Goal: Task Accomplishment & Management: Complete application form

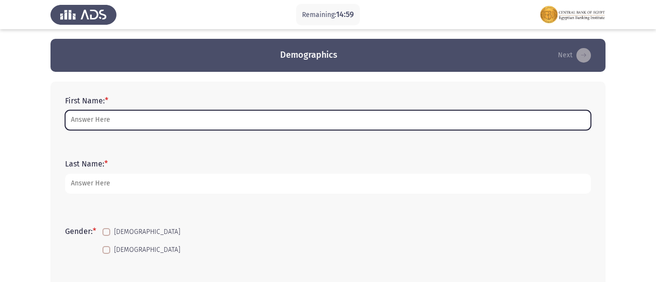
click at [166, 125] on input "First Name: *" at bounding box center [328, 120] width 526 height 20
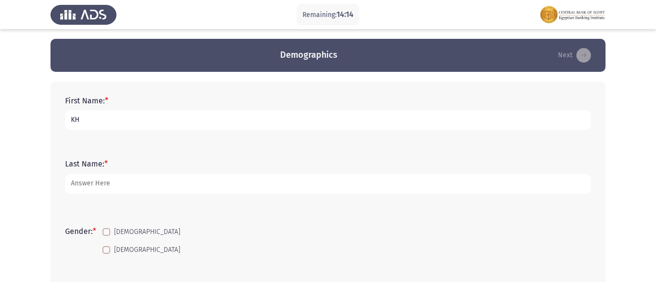
type input "K"
type input "L"
type input "[PERSON_NAME]"
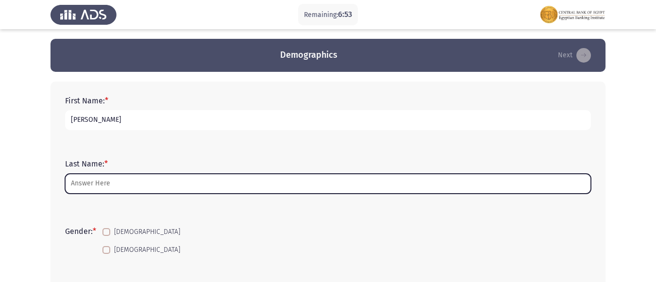
click at [223, 186] on input "Last Name: *" at bounding box center [328, 184] width 526 height 20
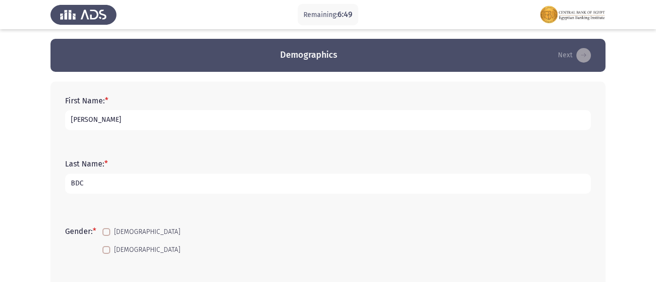
type input "BDC"
click at [122, 229] on span "[DEMOGRAPHIC_DATA]" at bounding box center [147, 232] width 66 height 12
click at [106, 236] on input "[DEMOGRAPHIC_DATA]" at bounding box center [106, 236] width 0 height 0
checkbox input "true"
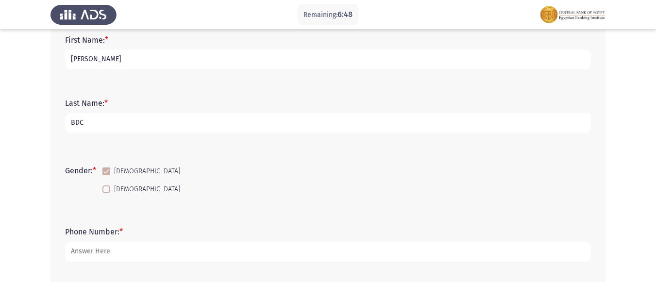
scroll to position [146, 0]
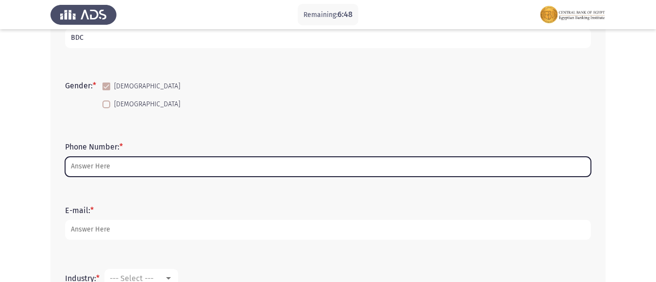
click at [115, 176] on input "Phone Number: *" at bounding box center [328, 167] width 526 height 20
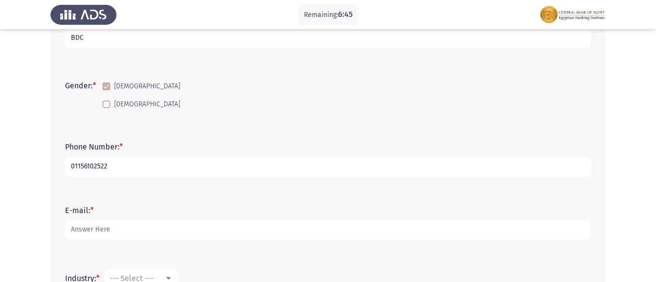
type input "01156102522"
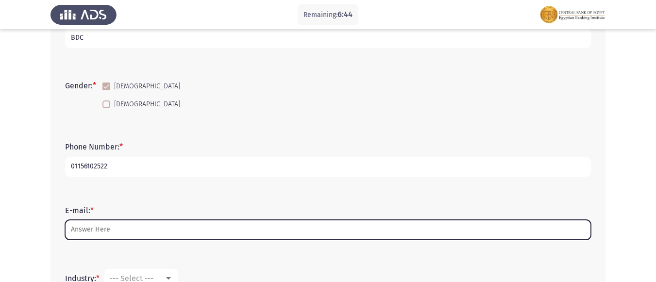
click at [99, 228] on input "E-mail: *" at bounding box center [328, 230] width 526 height 20
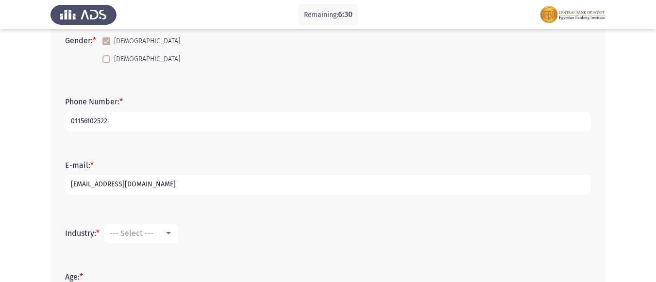
scroll to position [194, 0]
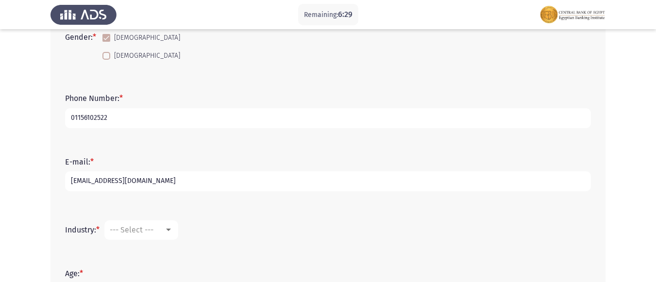
type input "[EMAIL_ADDRESS][DOMAIN_NAME]"
click at [149, 230] on span "--- Select ---" at bounding box center [132, 229] width 44 height 9
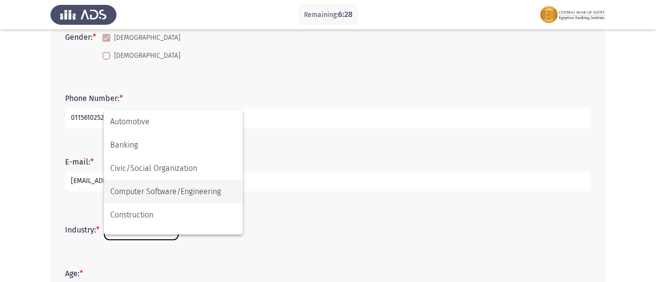
scroll to position [97, 0]
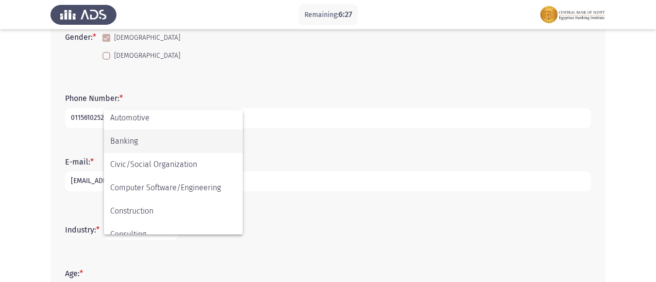
click at [158, 146] on span "Banking" at bounding box center [173, 141] width 126 height 23
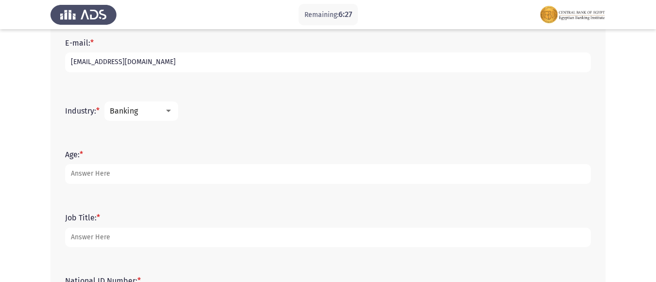
scroll to position [340, 0]
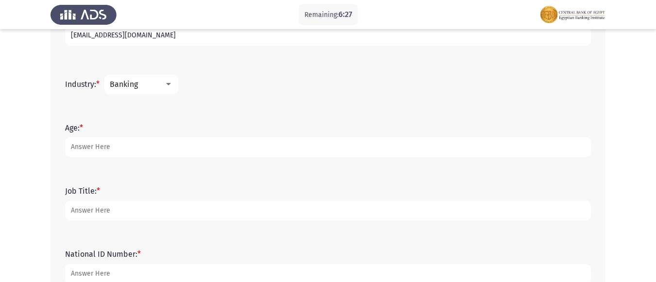
click at [125, 137] on form "Age: *" at bounding box center [328, 140] width 526 height 34
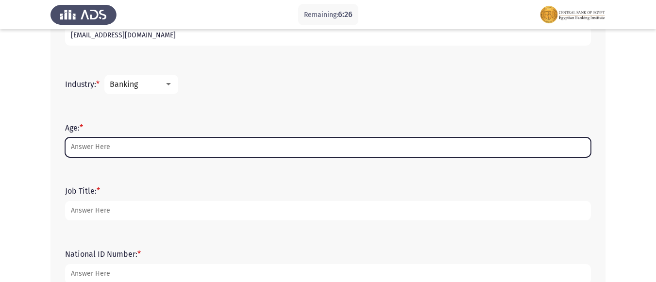
click at [128, 155] on input "Age: *" at bounding box center [328, 147] width 526 height 20
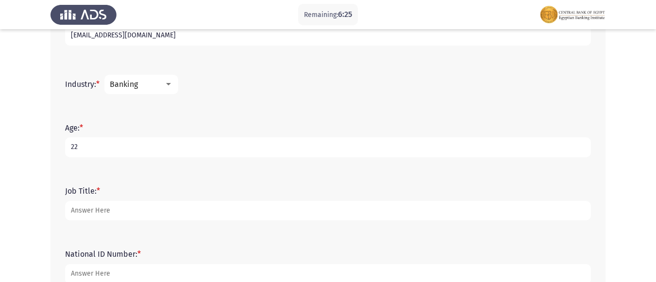
type input "22"
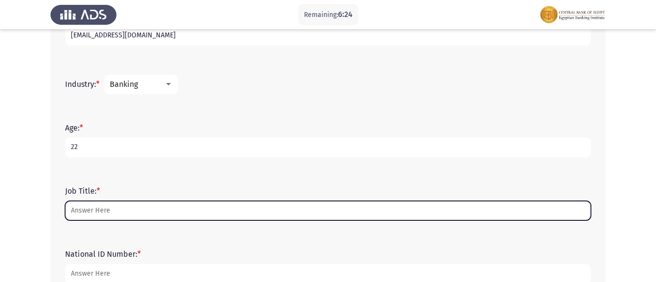
click at [107, 208] on input "Job Title: *" at bounding box center [328, 211] width 526 height 20
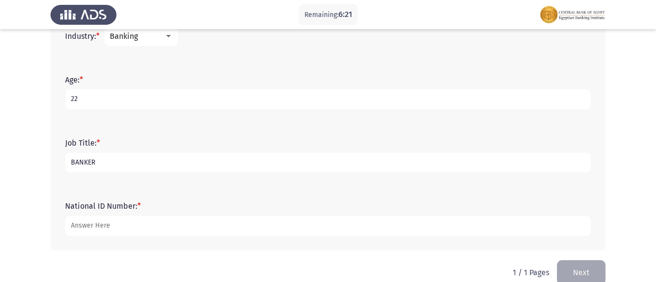
scroll to position [389, 0]
type input "BANKER"
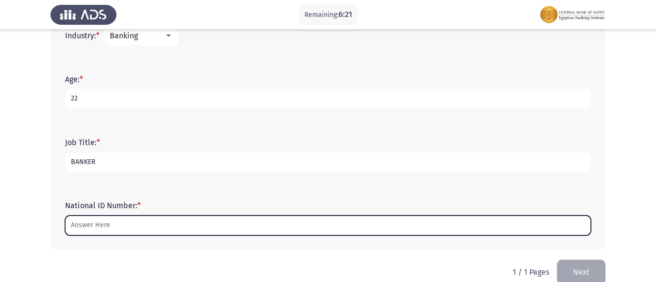
click at [104, 233] on input "National ID Number: *" at bounding box center [328, 226] width 526 height 20
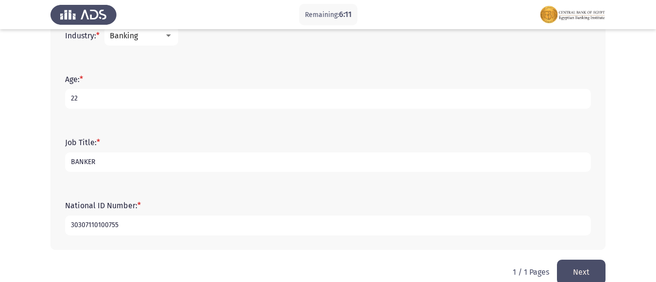
type input "30307110100755"
click at [569, 273] on button "Next" at bounding box center [581, 272] width 49 height 25
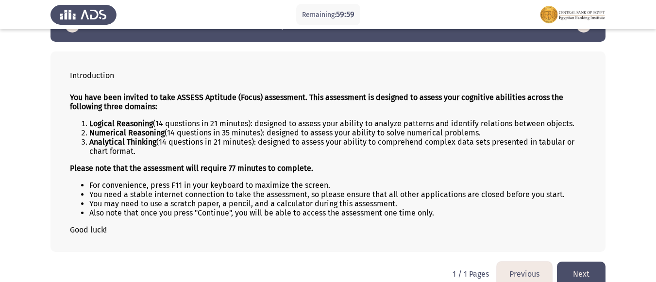
scroll to position [44, 0]
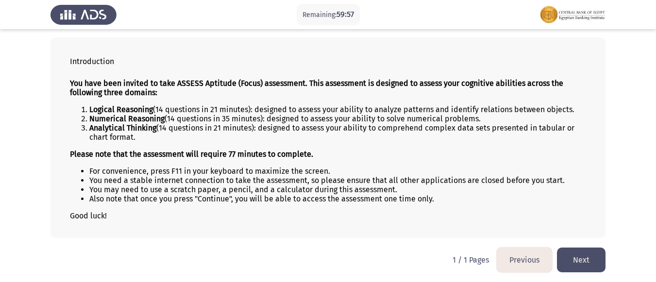
click at [583, 261] on button "Next" at bounding box center [581, 260] width 49 height 25
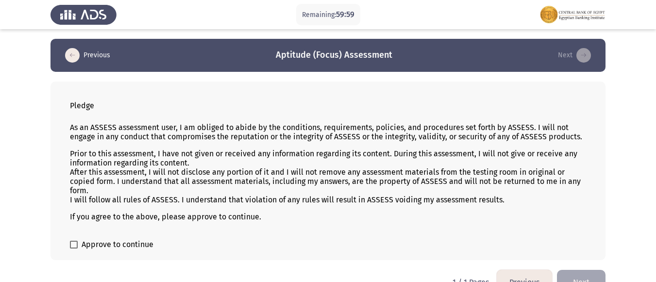
scroll to position [22, 0]
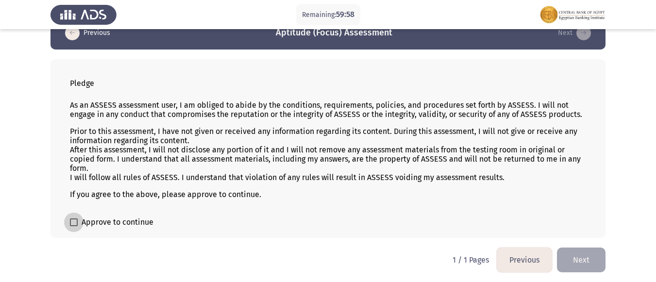
click at [126, 221] on span "Approve to continue" at bounding box center [118, 223] width 72 height 12
click at [74, 226] on input "Approve to continue" at bounding box center [73, 226] width 0 height 0
checkbox input "true"
click at [574, 259] on button "Next" at bounding box center [581, 260] width 49 height 25
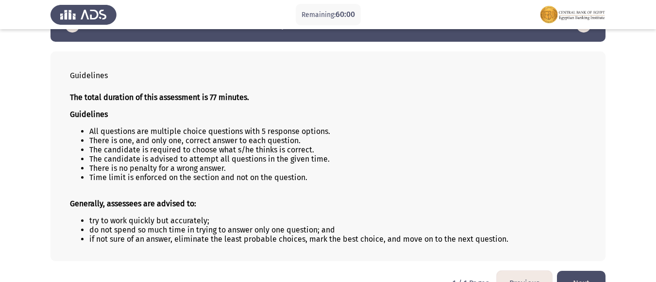
scroll to position [53, 0]
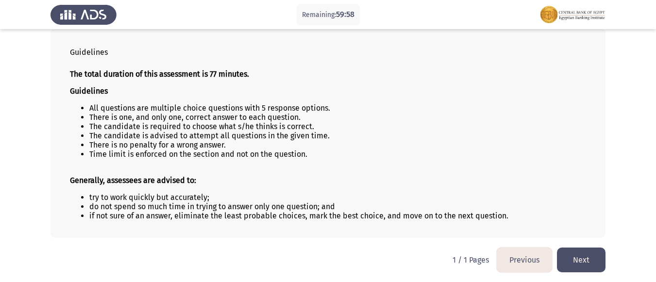
click at [576, 263] on button "Next" at bounding box center [581, 260] width 49 height 25
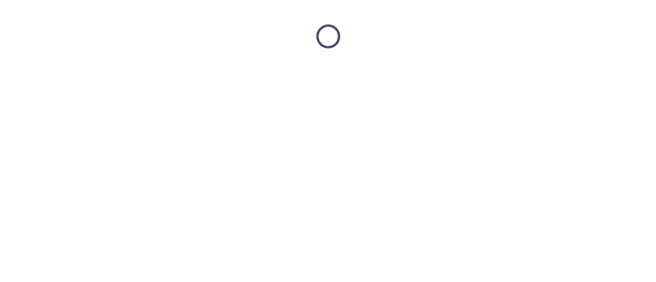
scroll to position [0, 0]
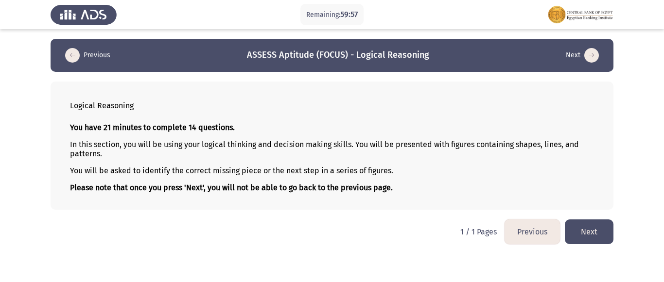
click at [598, 225] on button "Next" at bounding box center [589, 232] width 49 height 25
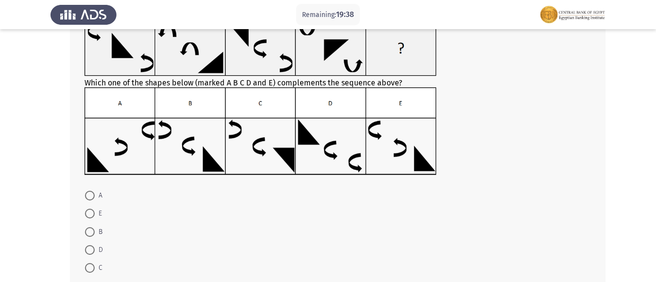
scroll to position [97, 0]
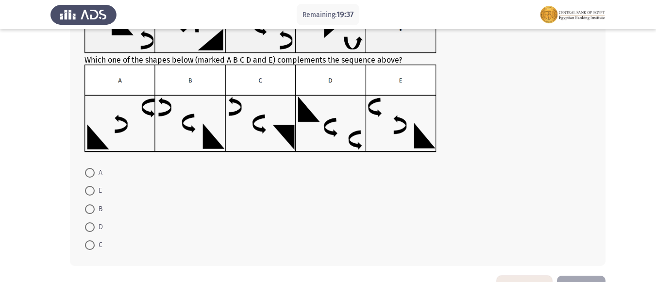
click at [94, 187] on span at bounding box center [90, 191] width 10 height 10
click at [94, 187] on input "E" at bounding box center [90, 191] width 10 height 10
radio input "true"
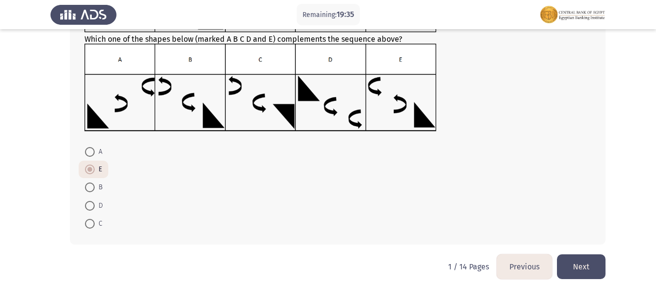
scroll to position [129, 0]
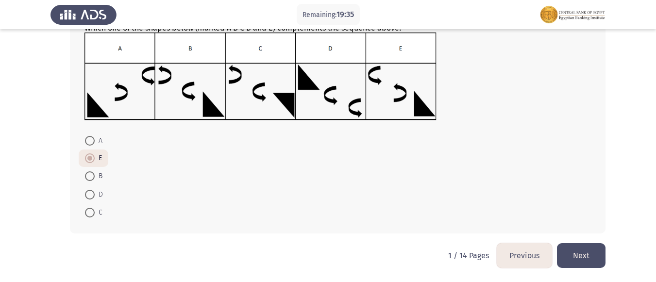
click at [619, 251] on html "Remaining: 19:35 Previous ASSESS Aptitude (FOCUS) - Logical Reasoning Next Whic…" at bounding box center [328, 77] width 656 height 412
click at [599, 251] on button "Next" at bounding box center [581, 255] width 49 height 25
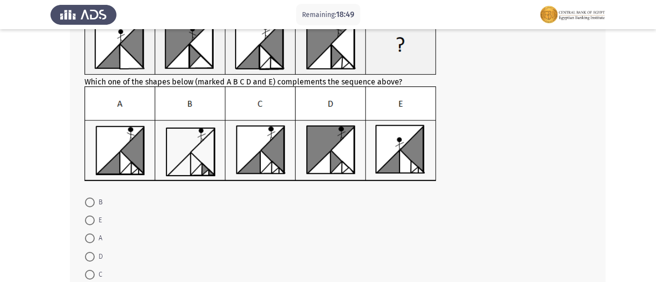
scroll to position [97, 0]
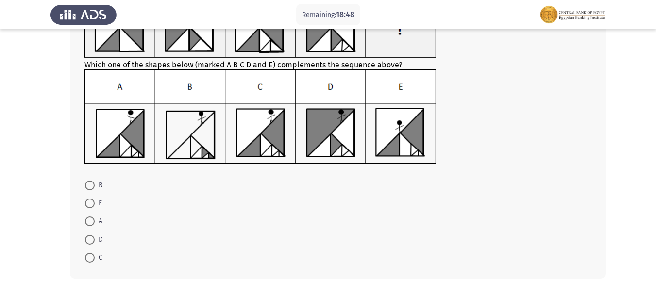
click at [91, 256] on span at bounding box center [90, 258] width 10 height 10
click at [91, 256] on input "C" at bounding box center [90, 258] width 10 height 10
radio input "true"
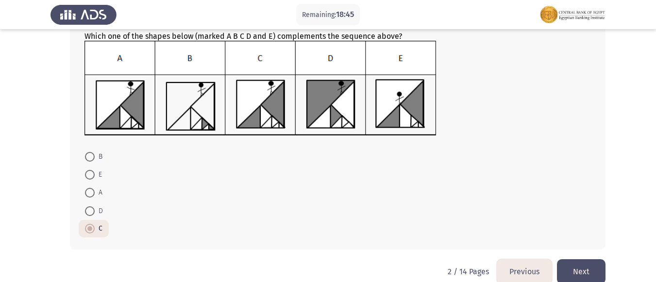
scroll to position [142, 0]
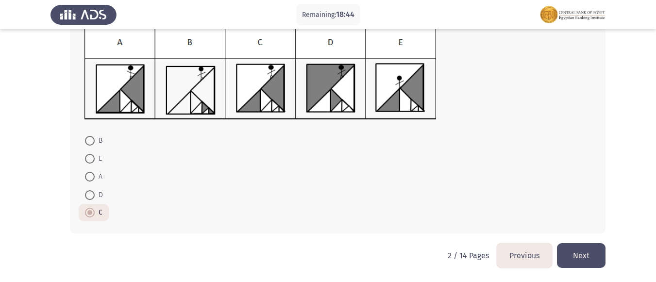
click at [582, 254] on button "Next" at bounding box center [581, 255] width 49 height 25
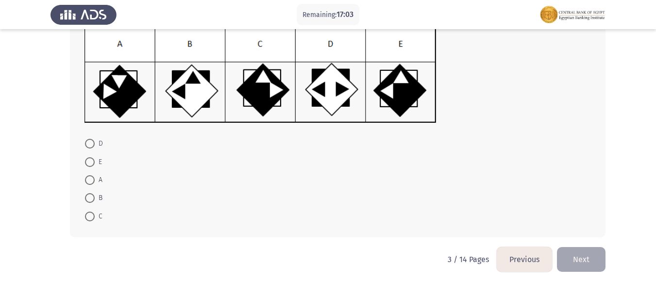
scroll to position [146, 0]
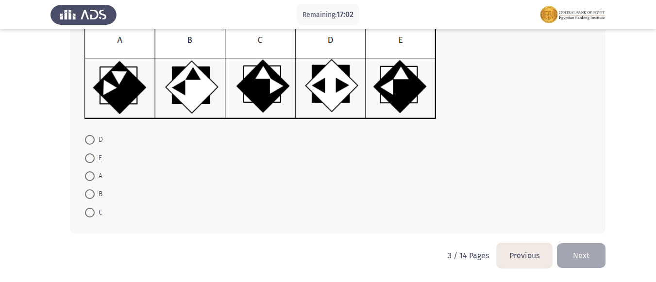
click at [88, 177] on span at bounding box center [90, 177] width 10 height 10
click at [88, 177] on input "A" at bounding box center [90, 177] width 10 height 10
radio input "true"
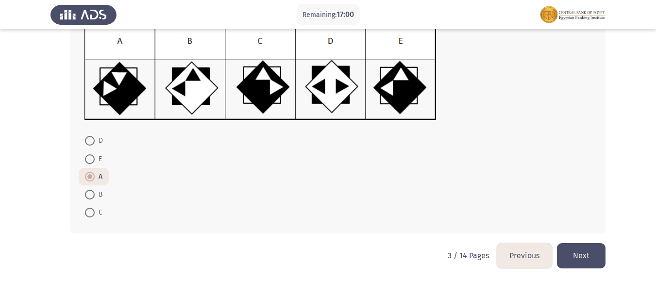
click at [579, 262] on button "Next" at bounding box center [581, 255] width 49 height 25
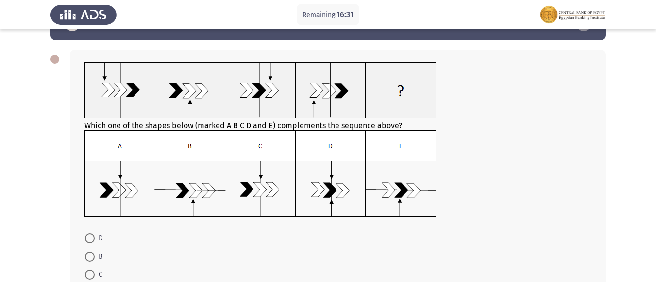
scroll to position [49, 0]
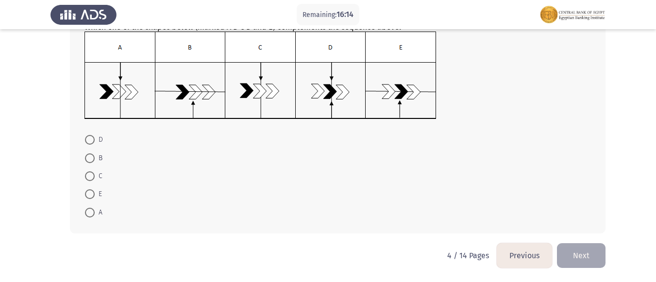
click at [90, 206] on mat-radio-button "A" at bounding box center [94, 212] width 30 height 18
drag, startPoint x: 93, startPoint y: 211, endPoint x: 97, endPoint y: 217, distance: 6.7
click at [93, 211] on span at bounding box center [90, 213] width 10 height 10
click at [93, 211] on input "A" at bounding box center [90, 213] width 10 height 10
radio input "true"
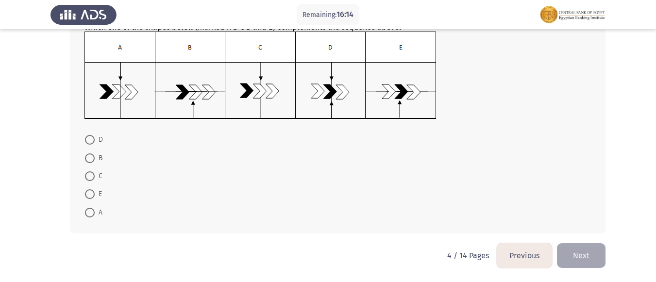
scroll to position [129, 0]
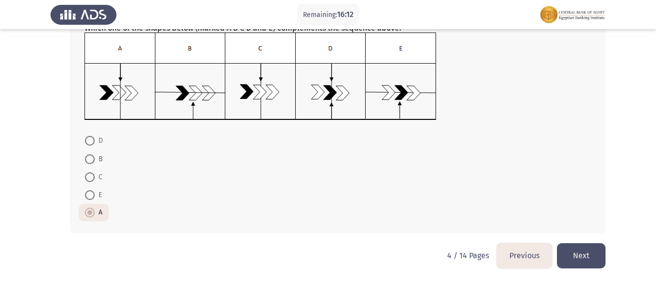
click at [568, 252] on button "Next" at bounding box center [581, 255] width 49 height 25
click at [568, 252] on html "Remaining: 16:12 Previous ASSESS Aptitude (FOCUS) - Logical Reasoning Next Whic…" at bounding box center [328, 77] width 656 height 412
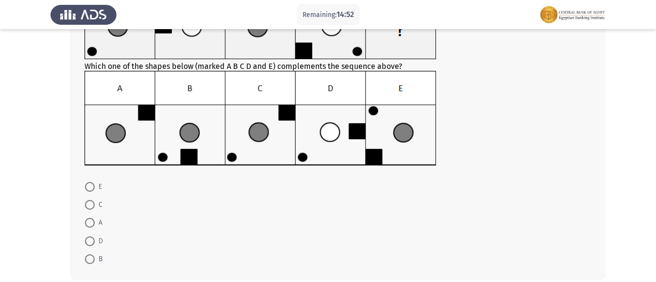
scroll to position [97, 0]
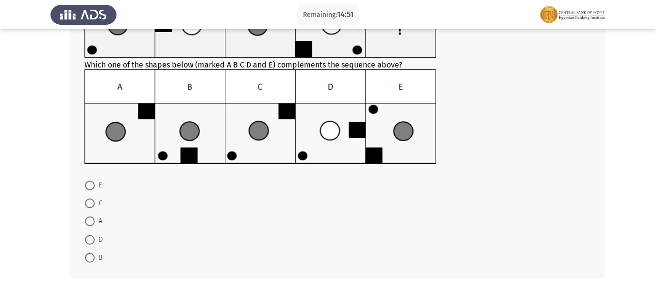
click at [95, 260] on span "B" at bounding box center [99, 258] width 8 height 12
click at [95, 260] on input "B" at bounding box center [90, 258] width 10 height 10
radio input "true"
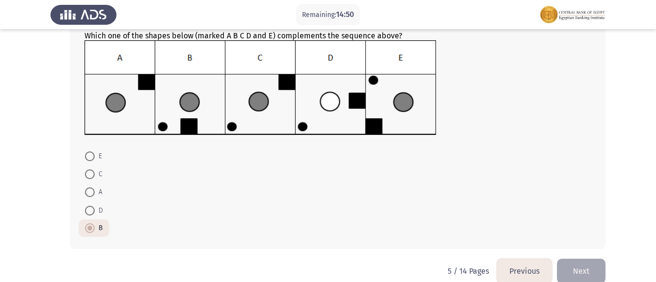
scroll to position [142, 0]
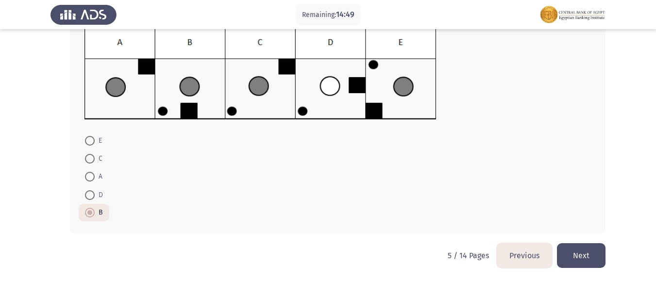
click at [597, 257] on button "Next" at bounding box center [581, 255] width 49 height 25
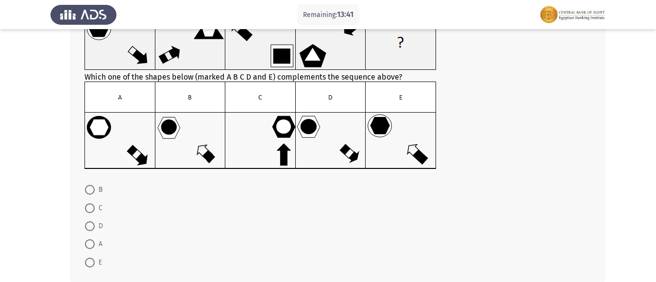
scroll to position [97, 0]
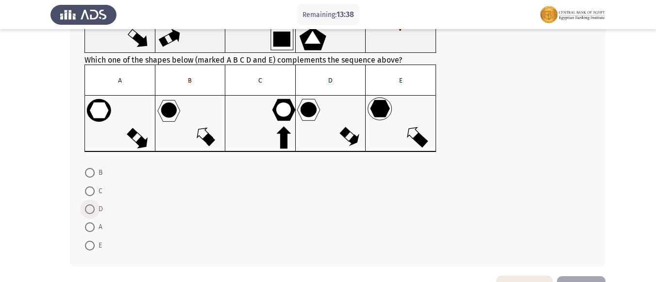
drag, startPoint x: 92, startPoint y: 206, endPoint x: 96, endPoint y: 200, distance: 6.3
click at [94, 204] on label "D" at bounding box center [94, 210] width 18 height 12
click at [94, 205] on input "D" at bounding box center [90, 210] width 10 height 10
radio input "true"
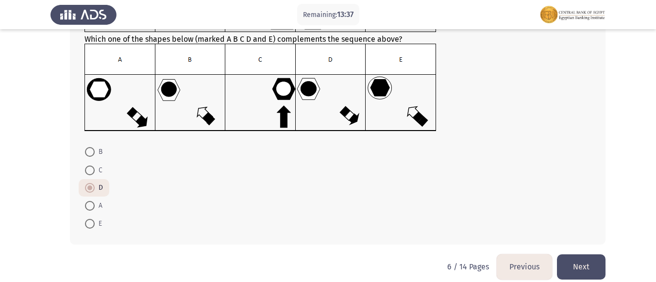
scroll to position [129, 0]
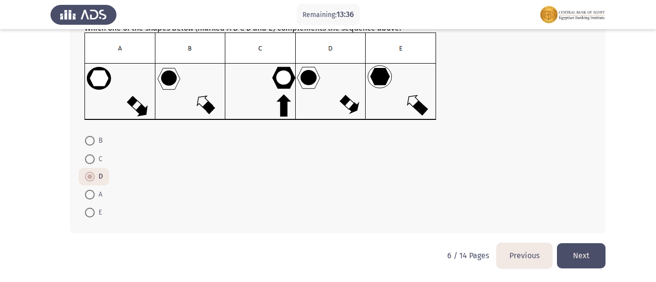
click at [574, 259] on button "Next" at bounding box center [581, 255] width 49 height 25
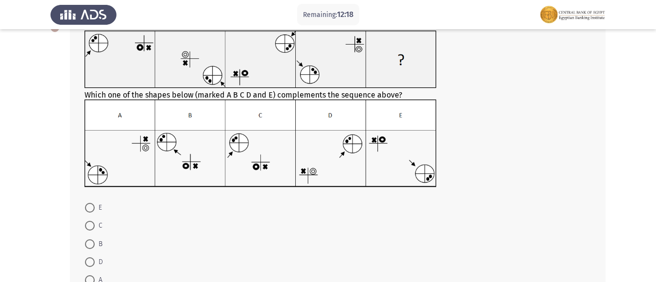
scroll to position [49, 0]
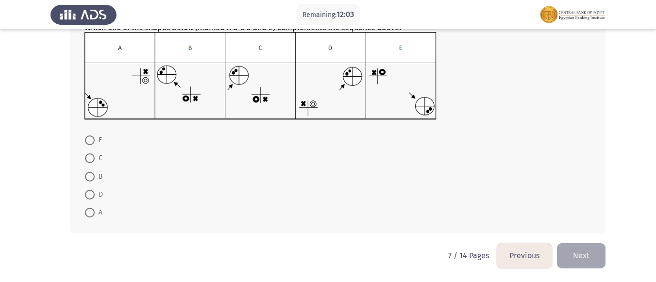
click at [89, 160] on span at bounding box center [90, 159] width 10 height 10
click at [89, 160] on input "C" at bounding box center [90, 159] width 10 height 10
radio input "true"
click at [572, 252] on button "Next" at bounding box center [581, 255] width 49 height 25
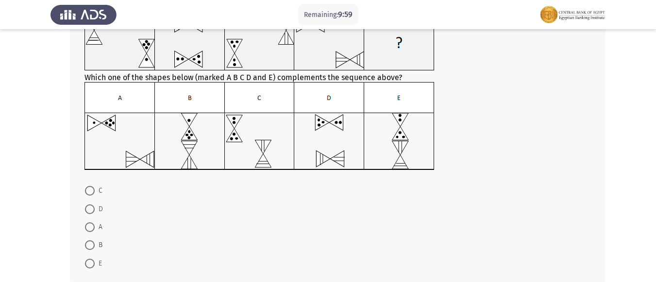
scroll to position [97, 0]
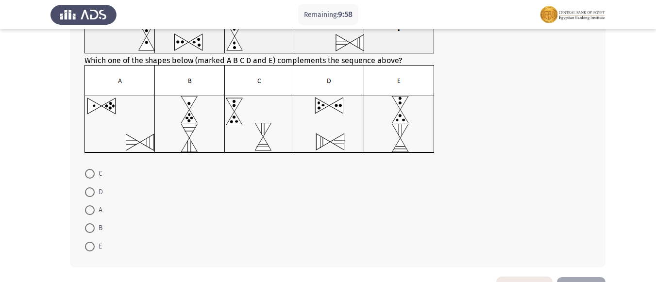
click at [85, 246] on mat-radio-button "E" at bounding box center [94, 246] width 30 height 18
click at [87, 246] on span at bounding box center [90, 247] width 10 height 10
click at [87, 246] on input "E" at bounding box center [90, 247] width 10 height 10
radio input "true"
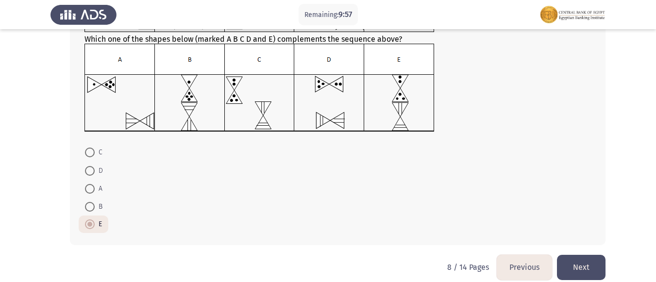
scroll to position [130, 0]
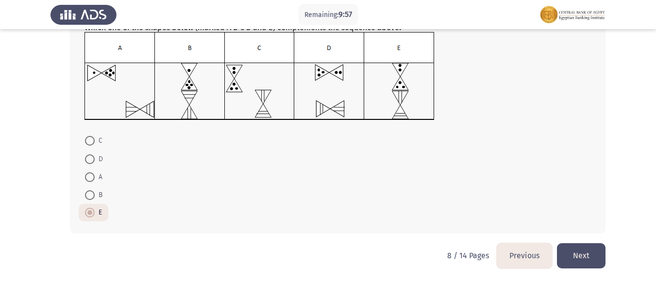
click at [595, 248] on button "Next" at bounding box center [581, 255] width 49 height 25
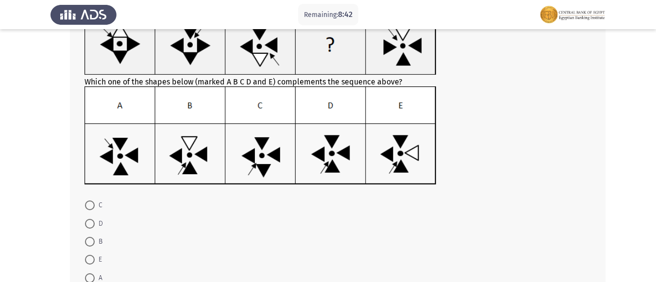
scroll to position [97, 0]
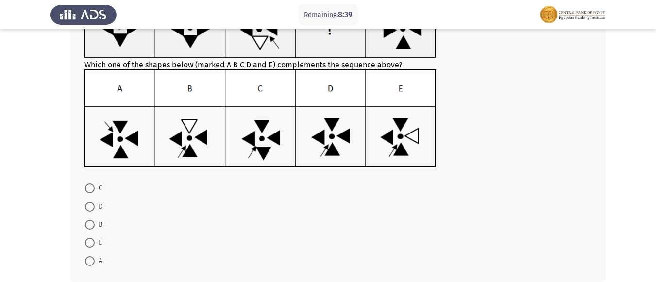
click at [95, 203] on span "D" at bounding box center [99, 207] width 8 height 12
click at [95, 203] on input "D" at bounding box center [90, 207] width 10 height 10
radio input "true"
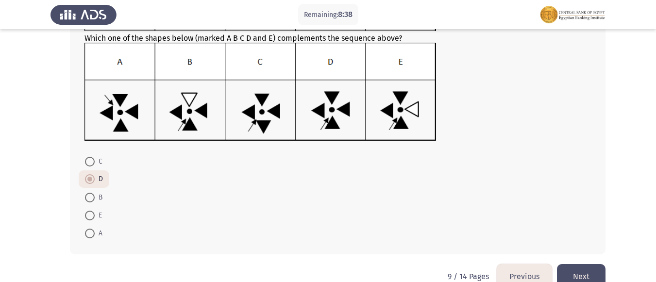
scroll to position [145, 0]
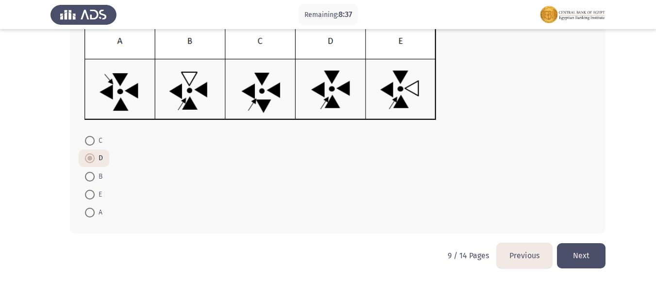
click at [597, 258] on button "Next" at bounding box center [581, 255] width 49 height 25
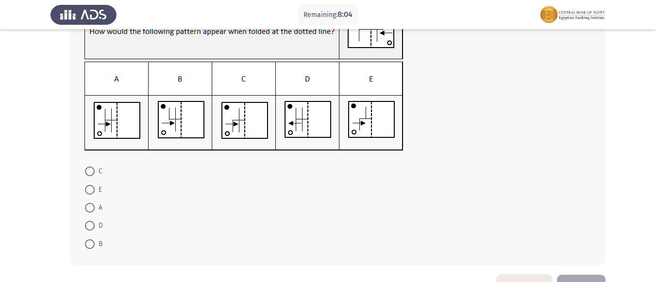
scroll to position [73, 0]
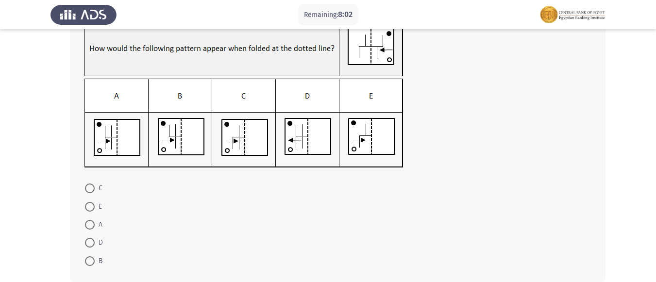
click at [213, 41] on img at bounding box center [244, 49] width 319 height 56
drag, startPoint x: 214, startPoint y: 41, endPoint x: 227, endPoint y: 46, distance: 14.2
click at [216, 41] on img at bounding box center [244, 49] width 319 height 56
click at [227, 47] on img at bounding box center [244, 49] width 319 height 56
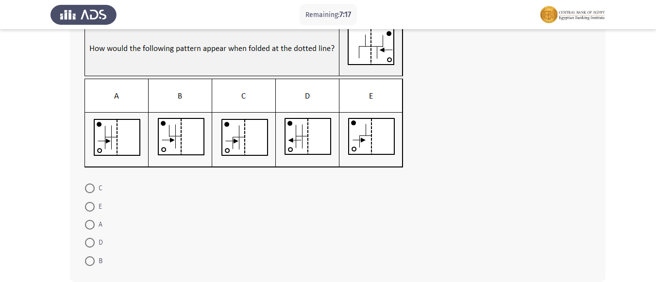
click at [87, 237] on label "D" at bounding box center [94, 243] width 18 height 12
click at [87, 238] on input "D" at bounding box center [90, 243] width 10 height 10
radio input "true"
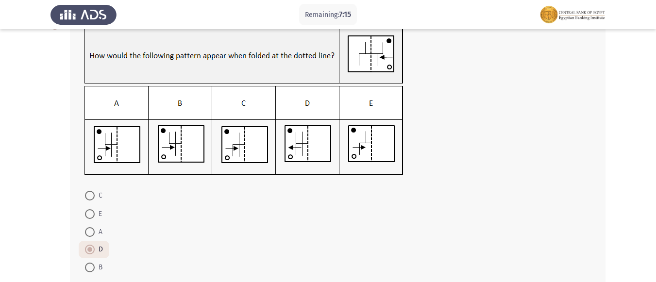
scroll to position [120, 0]
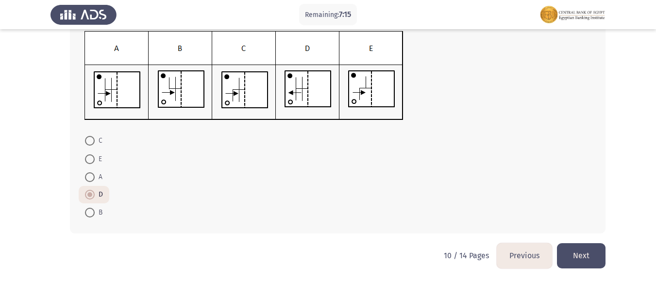
click at [577, 257] on button "Next" at bounding box center [581, 255] width 49 height 25
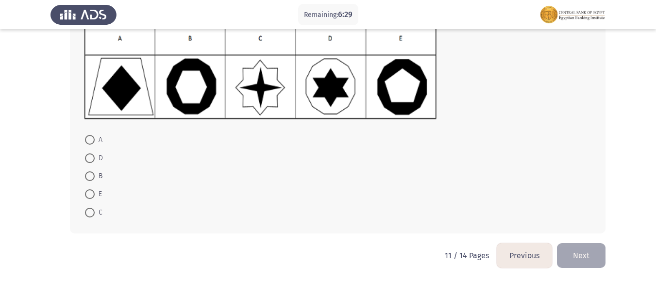
scroll to position [92, 0]
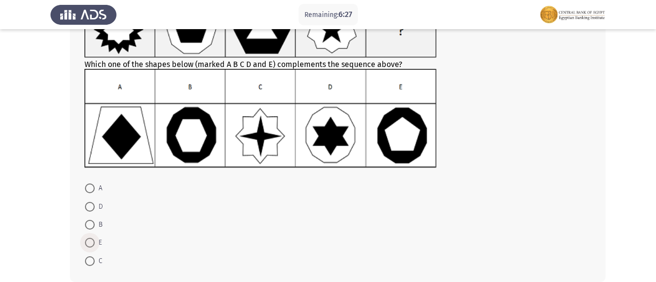
click at [101, 246] on span "E" at bounding box center [98, 243] width 7 height 12
click at [95, 246] on input "E" at bounding box center [90, 243] width 10 height 10
radio input "true"
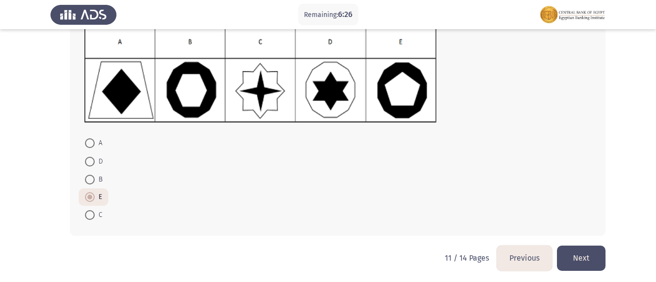
scroll to position [140, 0]
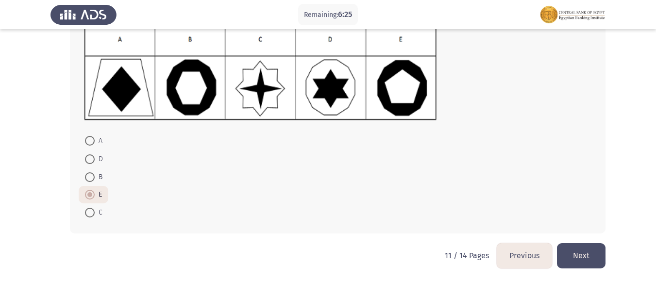
click at [585, 257] on button "Next" at bounding box center [581, 255] width 49 height 25
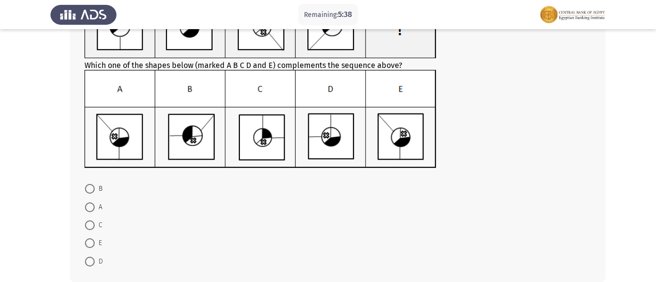
scroll to position [97, 0]
click at [91, 190] on span at bounding box center [90, 189] width 10 height 10
click at [91, 190] on input "B" at bounding box center [90, 189] width 10 height 10
radio input "true"
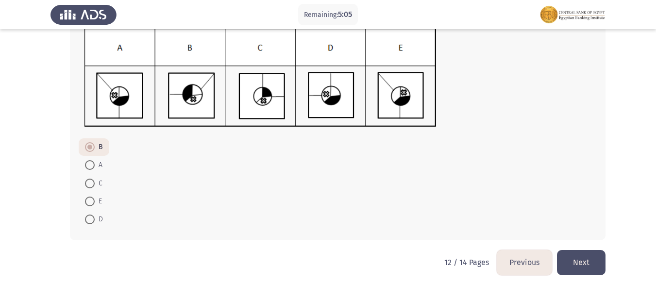
scroll to position [145, 0]
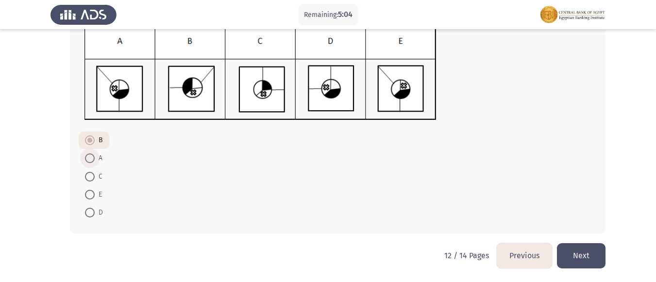
click at [90, 154] on span at bounding box center [90, 159] width 10 height 10
click at [90, 154] on input "A" at bounding box center [90, 159] width 10 height 10
radio input "true"
click at [601, 248] on button "Next" at bounding box center [581, 255] width 49 height 25
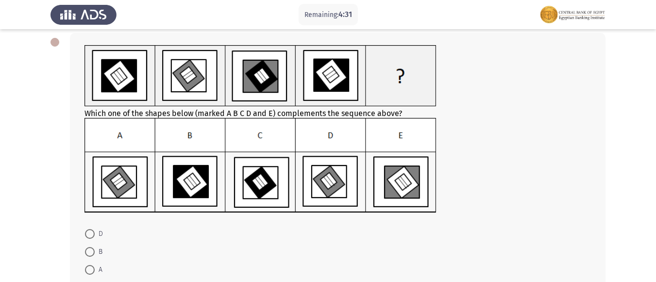
scroll to position [97, 0]
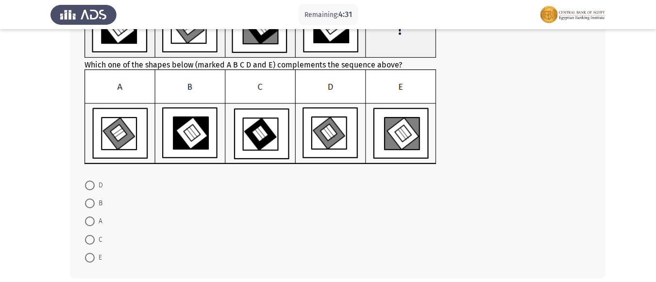
click at [92, 200] on span at bounding box center [90, 204] width 10 height 10
click at [92, 200] on input "B" at bounding box center [90, 204] width 10 height 10
radio input "true"
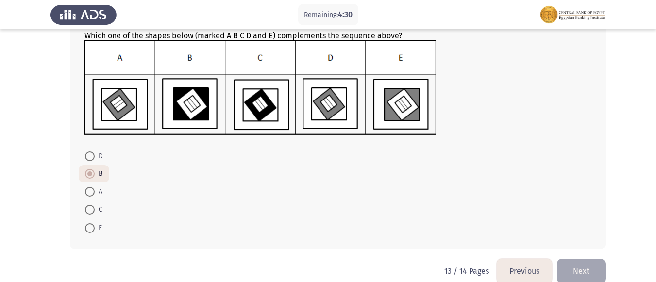
scroll to position [142, 0]
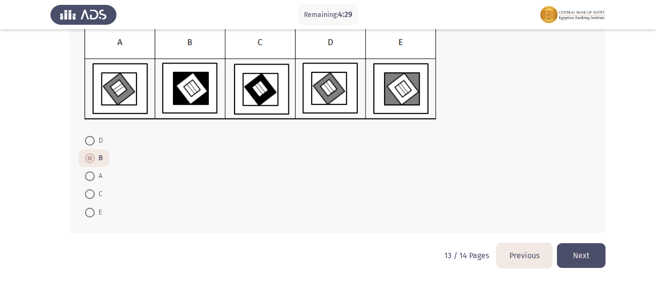
click at [590, 252] on button "Next" at bounding box center [581, 255] width 49 height 25
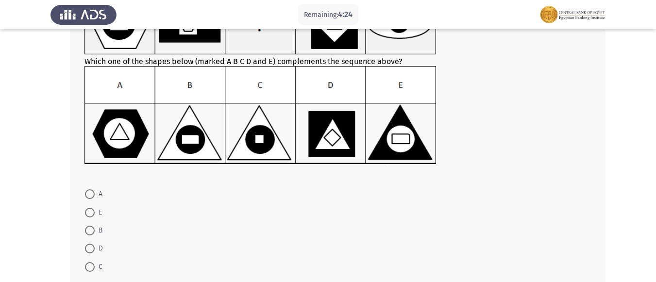
scroll to position [9, 0]
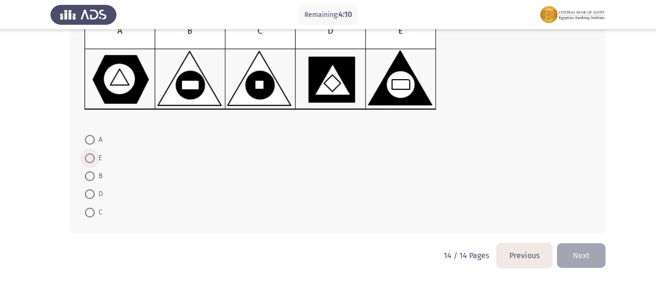
click at [92, 161] on span at bounding box center [90, 159] width 10 height 10
click at [92, 161] on input "E" at bounding box center [90, 159] width 10 height 10
radio input "true"
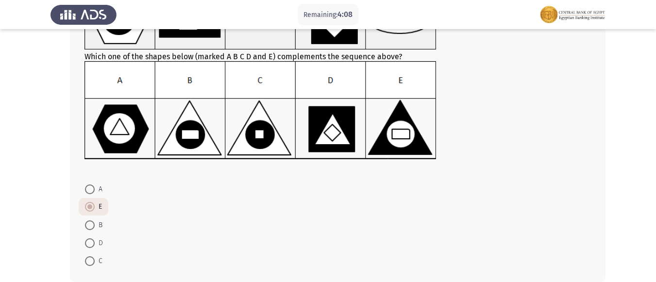
scroll to position [154, 0]
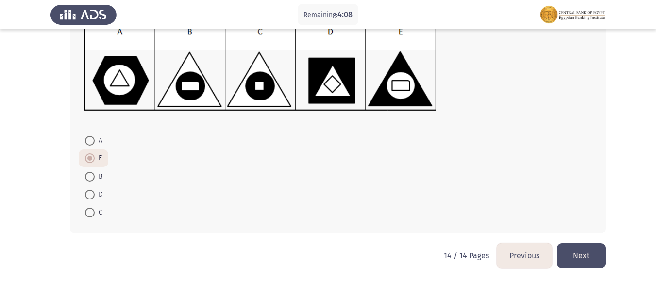
click at [582, 255] on button "Next" at bounding box center [581, 255] width 49 height 25
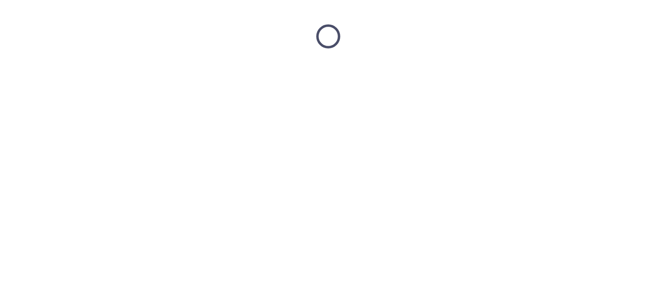
scroll to position [0, 0]
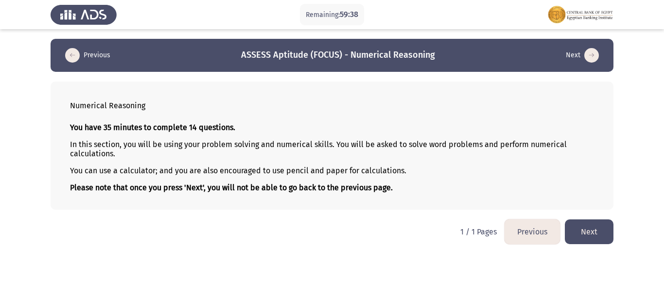
click at [583, 227] on button "Next" at bounding box center [589, 232] width 49 height 25
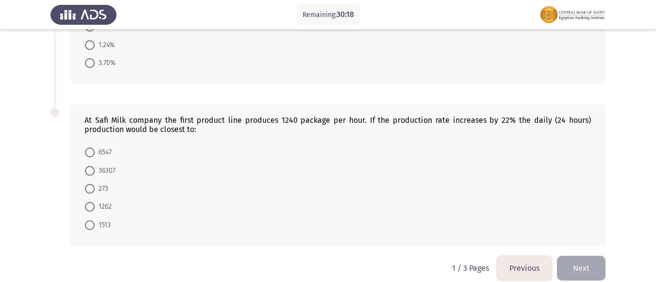
scroll to position [621, 0]
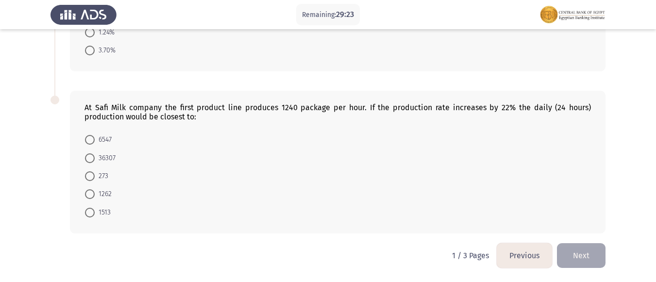
click at [90, 214] on span at bounding box center [90, 213] width 10 height 10
click at [90, 214] on input "1513" at bounding box center [90, 213] width 10 height 10
radio input "true"
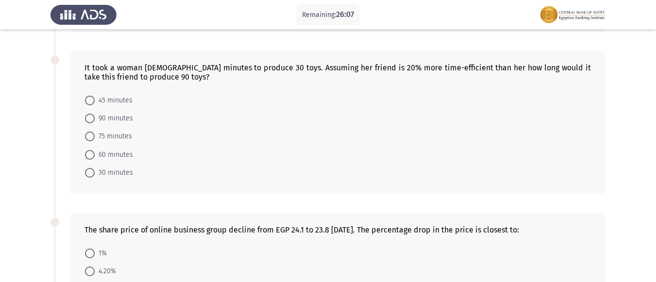
scroll to position [328, 0]
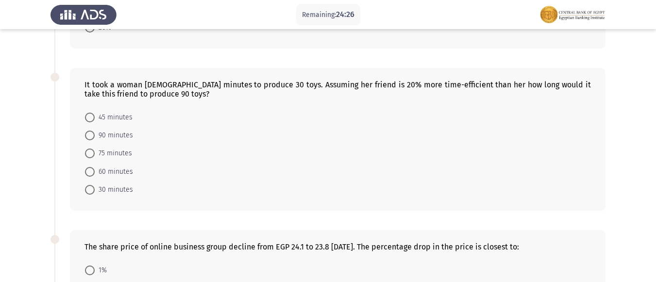
click at [103, 137] on span "90 minutes" at bounding box center [114, 136] width 38 height 12
click at [95, 137] on input "90 minutes" at bounding box center [90, 136] width 10 height 10
radio input "true"
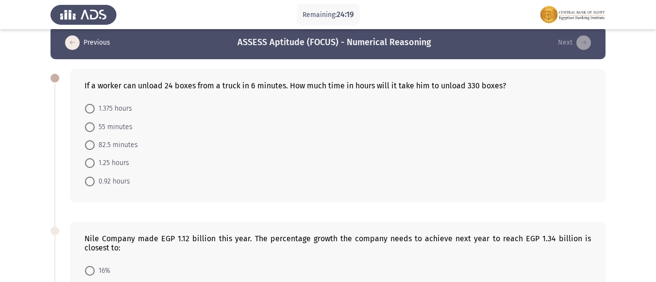
scroll to position [0, 0]
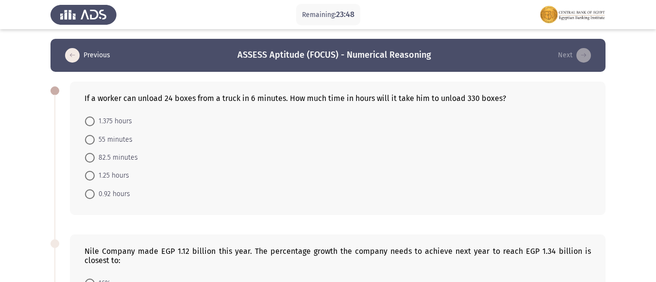
click at [96, 157] on span "82.5 minutes" at bounding box center [116, 158] width 43 height 12
click at [95, 157] on input "82.5 minutes" at bounding box center [90, 158] width 10 height 10
radio input "true"
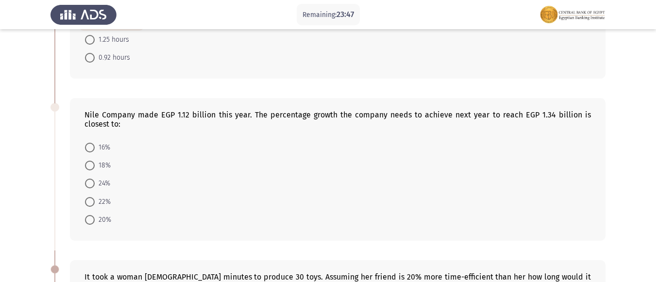
scroll to position [146, 0]
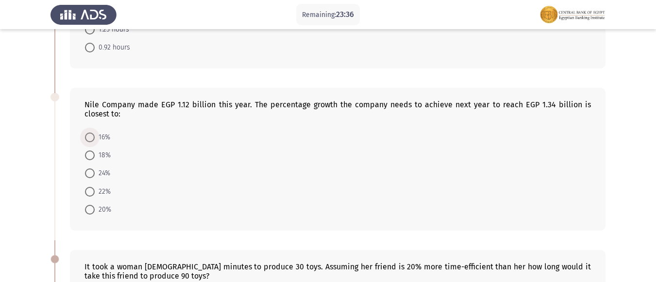
click at [100, 139] on span "16%" at bounding box center [103, 138] width 16 height 12
click at [95, 139] on input "16%" at bounding box center [90, 138] width 10 height 10
radio input "true"
click at [97, 155] on span "18%" at bounding box center [103, 155] width 16 height 12
click at [95, 155] on input "18%" at bounding box center [90, 155] width 10 height 10
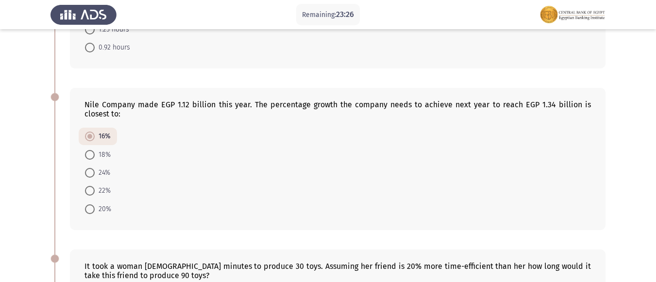
radio input "true"
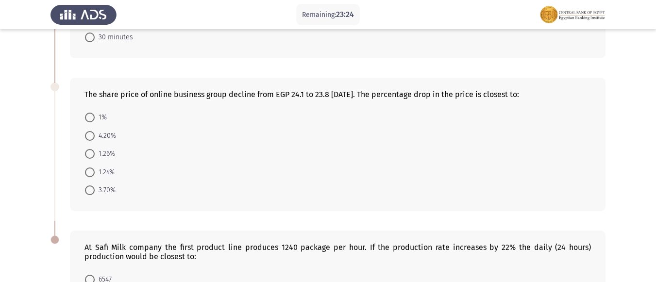
scroll to position [486, 0]
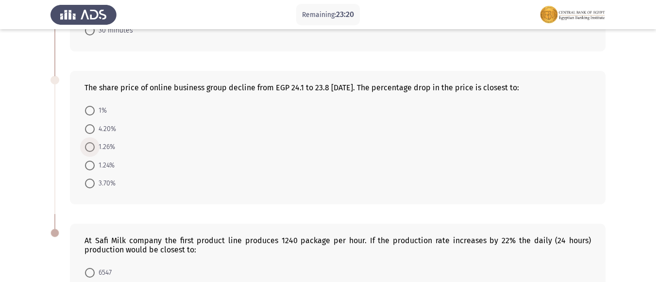
click at [95, 151] on span "1.26%" at bounding box center [105, 147] width 20 height 12
click at [95, 151] on input "1.26%" at bounding box center [90, 147] width 10 height 10
radio input "true"
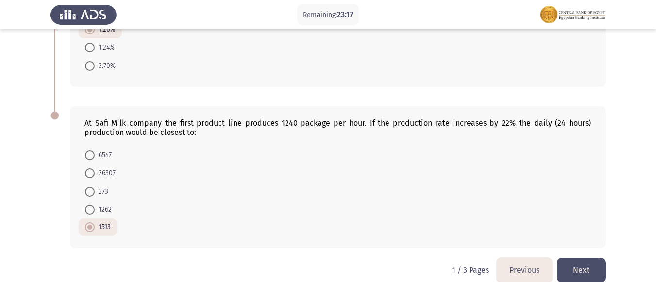
scroll to position [618, 0]
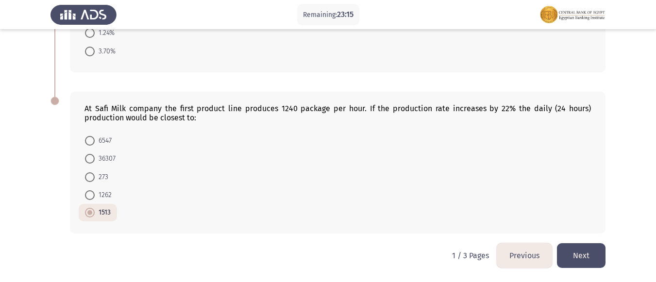
click at [577, 261] on button "Next" at bounding box center [581, 255] width 49 height 25
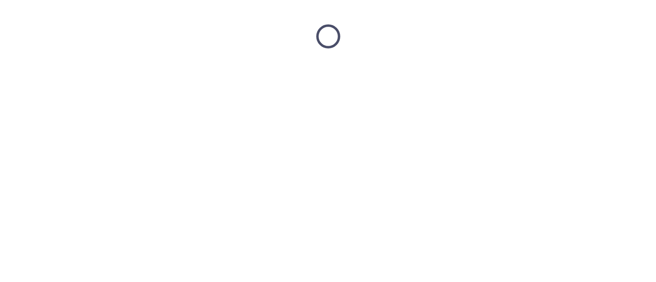
scroll to position [0, 0]
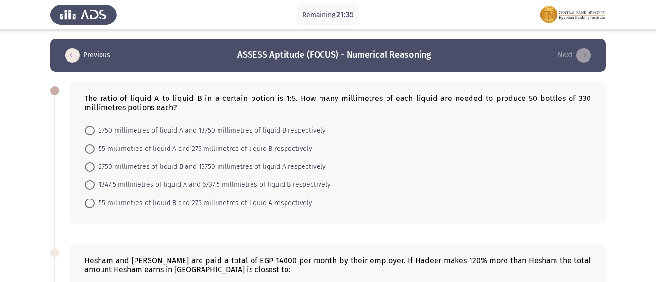
click at [89, 184] on span at bounding box center [90, 185] width 10 height 10
click at [89, 184] on input "1347.5 millimetres of liquid A and 6737.5 millimetres of liquid B respectively" at bounding box center [90, 185] width 10 height 10
radio input "true"
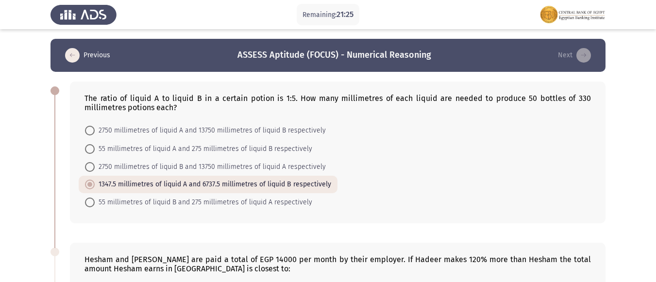
click at [204, 172] on span "2750 millimetres of liquid B and 13750 millimetres of liquid A respectively" at bounding box center [210, 167] width 231 height 12
click at [95, 172] on input "2750 millimetres of liquid B and 13750 millimetres of liquid A respectively" at bounding box center [90, 167] width 10 height 10
radio input "true"
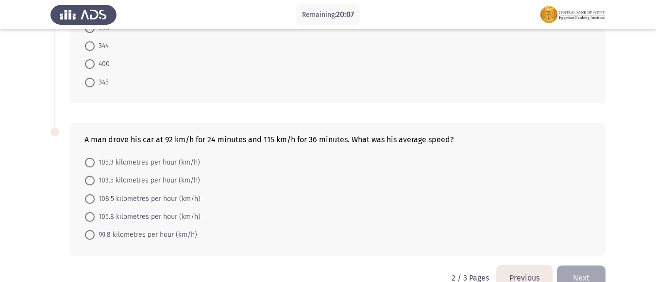
scroll to position [629, 0]
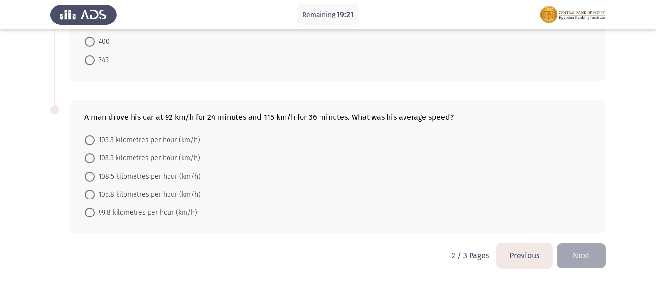
click at [89, 161] on span at bounding box center [90, 159] width 10 height 10
click at [89, 161] on input "103.5 kilometres per hour (km/h)" at bounding box center [90, 159] width 10 height 10
radio input "true"
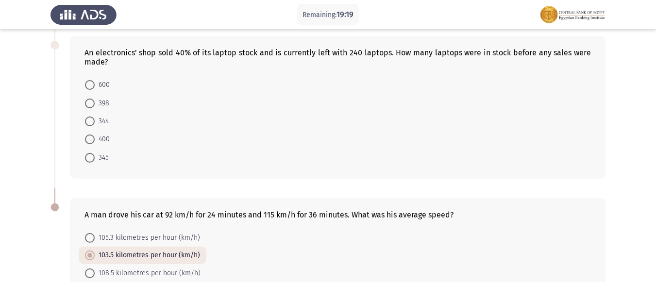
scroll to position [483, 0]
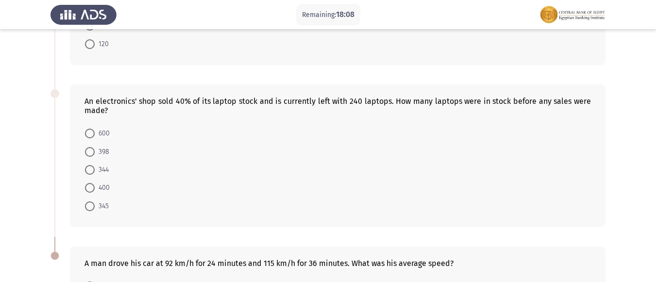
click at [89, 128] on label "600" at bounding box center [97, 134] width 25 height 12
click at [89, 129] on input "600" at bounding box center [90, 134] width 10 height 10
radio input "true"
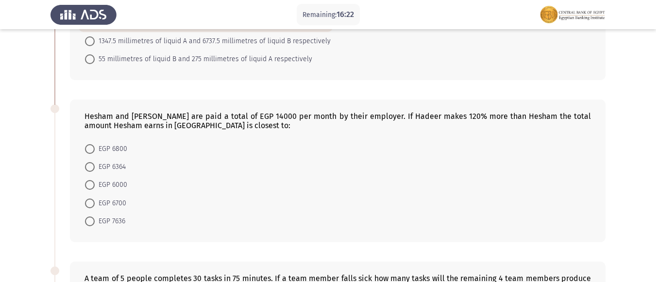
scroll to position [143, 0]
click at [80, 151] on mat-radio-button "EGP 6800" at bounding box center [106, 149] width 55 height 18
click at [86, 149] on span at bounding box center [90, 150] width 10 height 10
click at [86, 149] on input "EGP 6800" at bounding box center [90, 150] width 10 height 10
radio input "true"
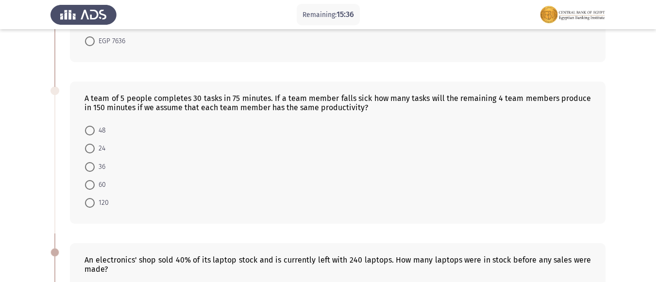
scroll to position [340, 0]
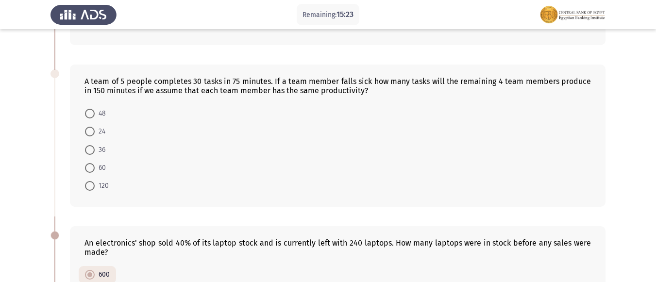
click at [88, 145] on label "36" at bounding box center [95, 150] width 20 height 12
click at [88, 145] on input "36" at bounding box center [90, 150] width 10 height 10
radio input "true"
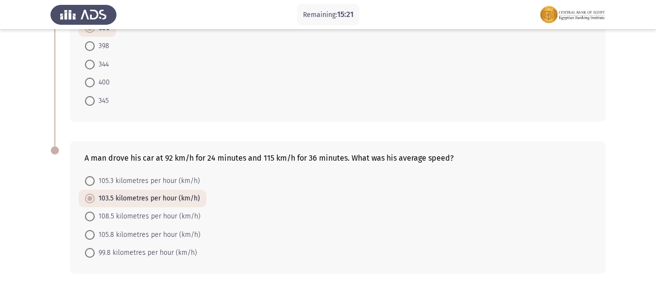
scroll to position [627, 0]
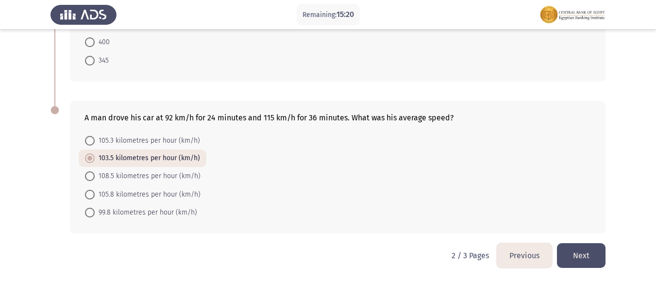
click at [568, 258] on button "Next" at bounding box center [581, 255] width 49 height 25
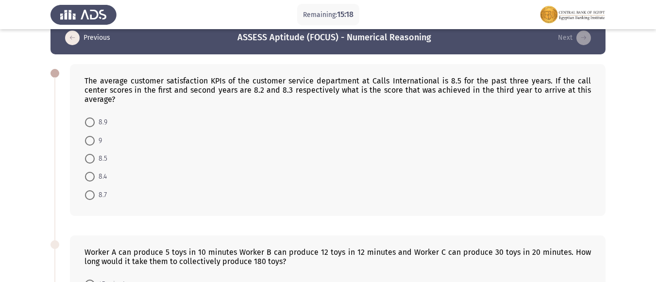
scroll to position [0, 0]
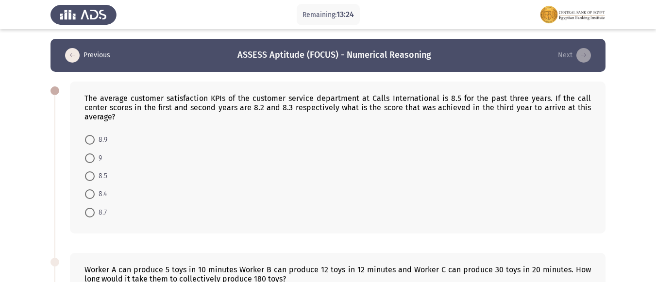
click at [95, 174] on span "8.5" at bounding box center [101, 177] width 13 height 12
click at [95, 174] on input "8.5" at bounding box center [90, 177] width 10 height 10
radio input "true"
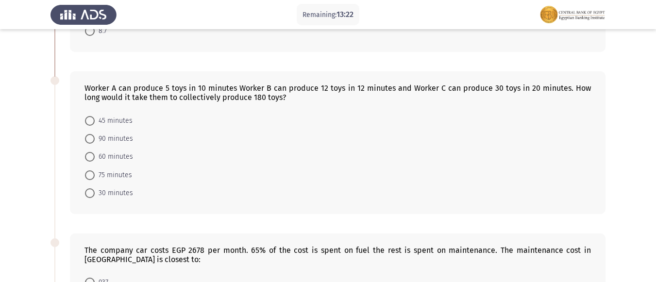
scroll to position [194, 0]
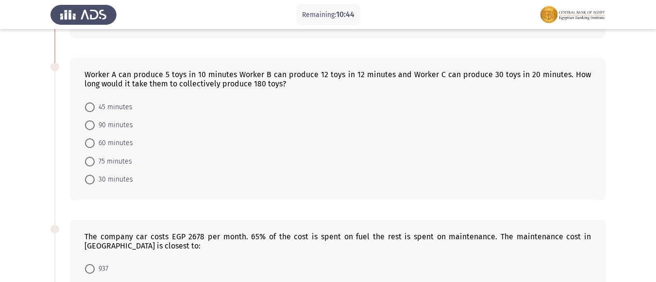
click at [101, 120] on span "90 minutes" at bounding box center [114, 126] width 38 height 12
click at [95, 120] on input "90 minutes" at bounding box center [90, 125] width 10 height 10
radio input "true"
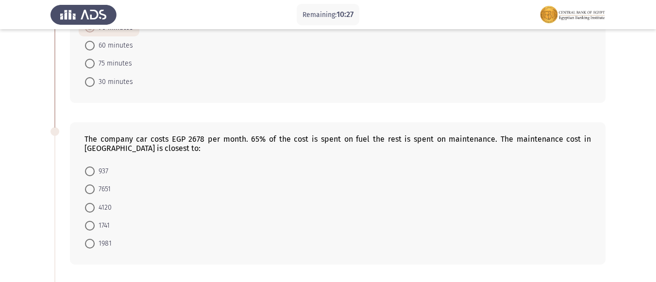
scroll to position [340, 0]
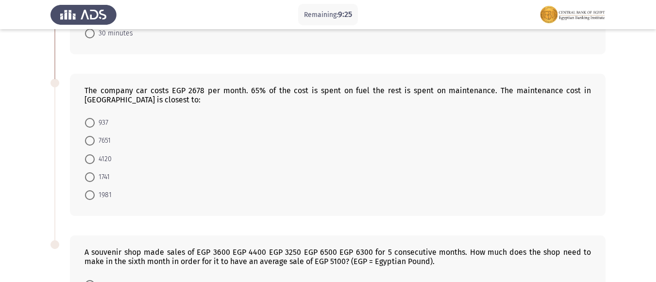
drag, startPoint x: 90, startPoint y: 126, endPoint x: 81, endPoint y: 125, distance: 9.2
click at [89, 126] on span at bounding box center [90, 123] width 10 height 10
click at [89, 126] on input "937" at bounding box center [90, 123] width 10 height 10
radio input "true"
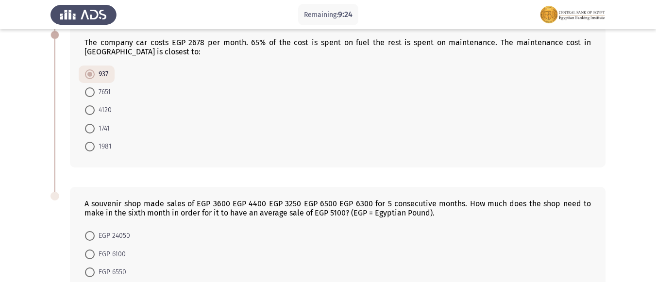
scroll to position [484, 0]
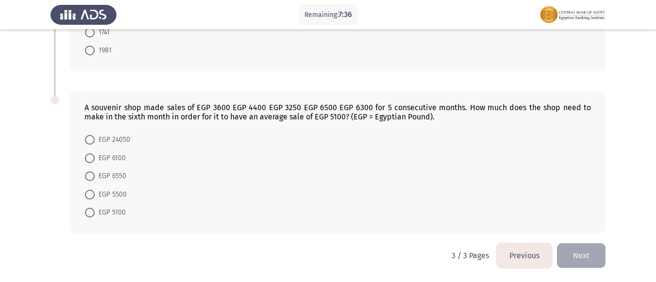
click at [108, 202] on mat-radio-button "EGP 5500" at bounding box center [106, 194] width 54 height 18
click at [108, 196] on span "EGP 5500" at bounding box center [111, 195] width 32 height 12
click at [95, 196] on input "EGP 5500" at bounding box center [90, 195] width 10 height 10
radio input "true"
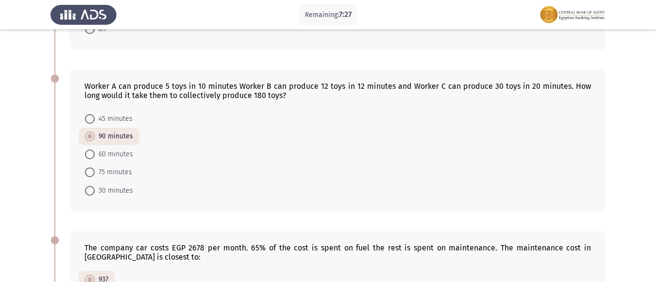
scroll to position [484, 0]
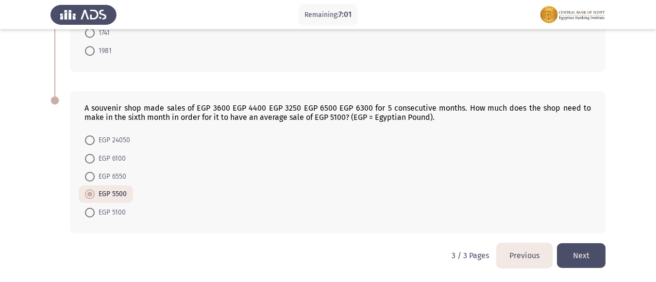
click at [520, 249] on button "Previous" at bounding box center [524, 255] width 55 height 25
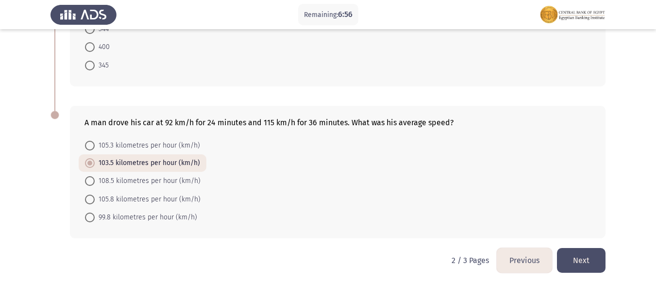
scroll to position [627, 0]
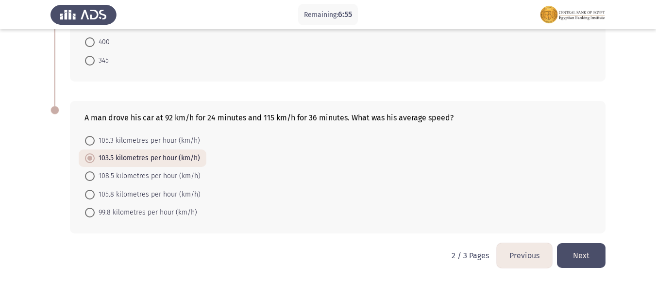
click at [575, 253] on button "Next" at bounding box center [581, 255] width 49 height 25
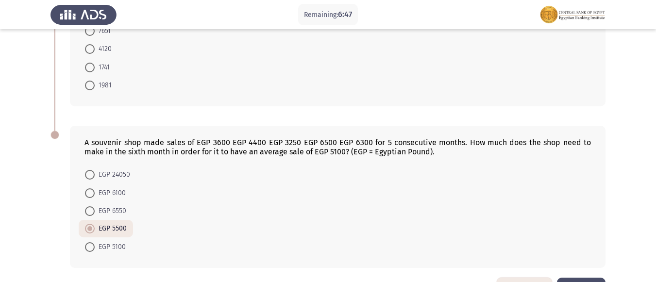
scroll to position [484, 0]
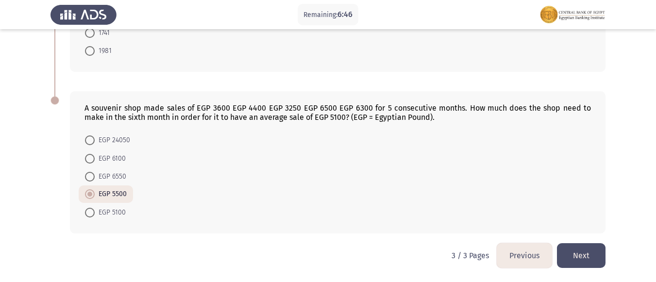
drag, startPoint x: 524, startPoint y: 250, endPoint x: 529, endPoint y: 251, distance: 5.0
click at [525, 250] on button "Previous" at bounding box center [524, 255] width 55 height 25
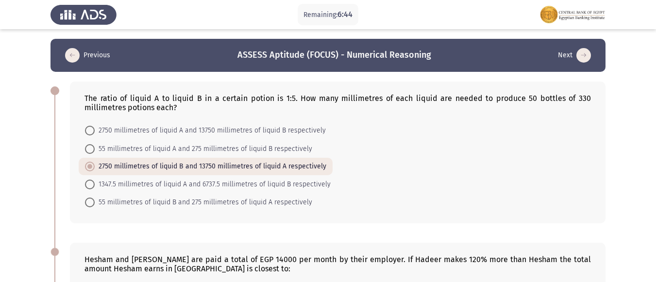
click at [82, 51] on button "Previous" at bounding box center [87, 56] width 51 height 16
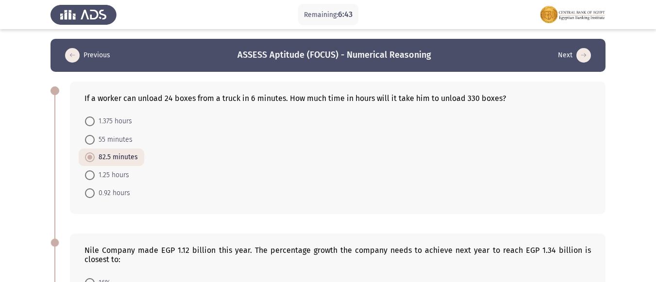
drag, startPoint x: 78, startPoint y: 57, endPoint x: 85, endPoint y: 50, distance: 10.0
click at [82, 52] on button "Previous" at bounding box center [87, 56] width 51 height 16
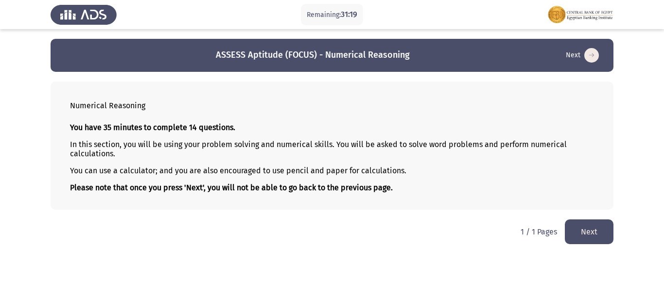
click at [586, 234] on button "Next" at bounding box center [589, 232] width 49 height 25
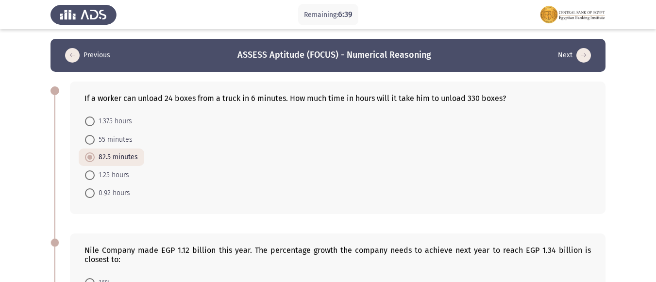
click at [571, 51] on button "Next" at bounding box center [574, 56] width 39 height 16
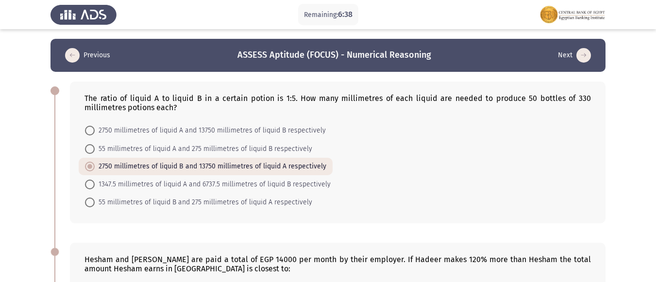
click at [582, 59] on icon "load next page" at bounding box center [584, 55] width 15 height 15
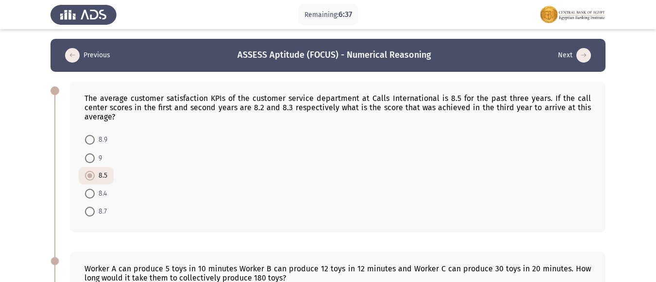
drag, startPoint x: 574, startPoint y: 57, endPoint x: 580, endPoint y: 52, distance: 7.6
click at [576, 57] on button "Next" at bounding box center [574, 56] width 39 height 16
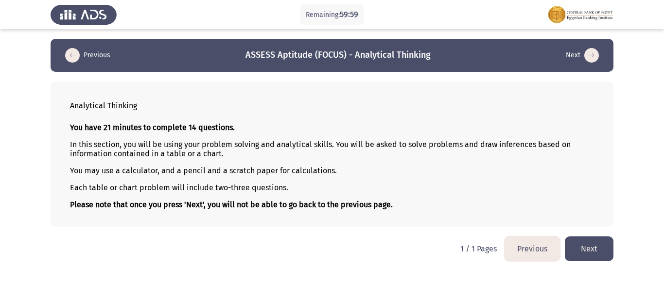
click at [587, 62] on icon "load next page" at bounding box center [591, 55] width 15 height 15
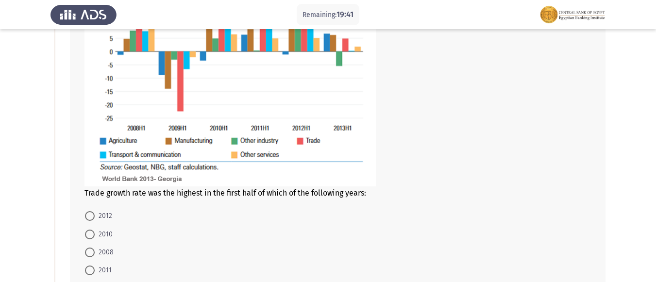
scroll to position [212, 0]
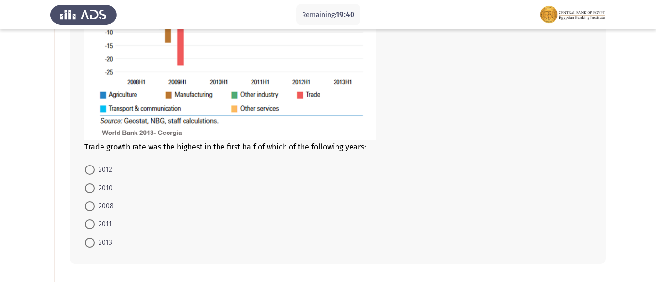
click at [94, 208] on span at bounding box center [90, 207] width 10 height 10
click at [94, 208] on input "2008" at bounding box center [90, 207] width 10 height 10
radio input "true"
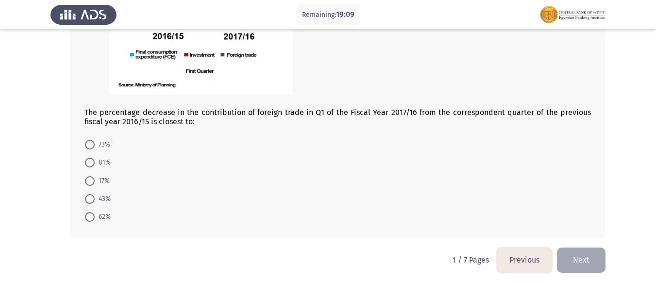
scroll to position [622, 0]
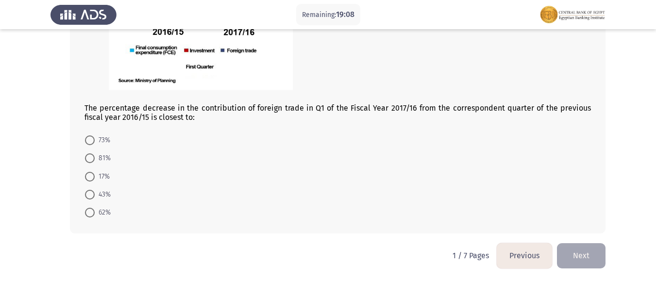
click at [583, 261] on button "Next" at bounding box center [581, 255] width 49 height 25
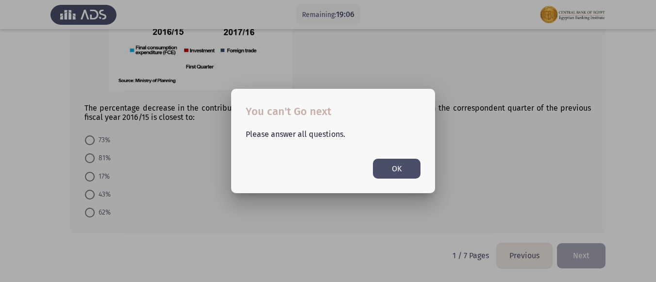
click at [408, 180] on mat-dialog-container "You can't Go next Please answer all questions. OK" at bounding box center [333, 141] width 204 height 104
click at [396, 170] on button "OK" at bounding box center [397, 169] width 48 height 20
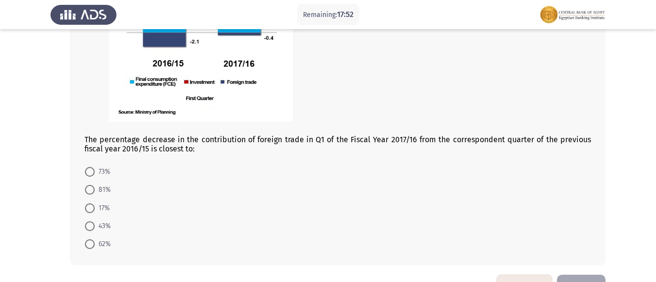
scroll to position [573, 0]
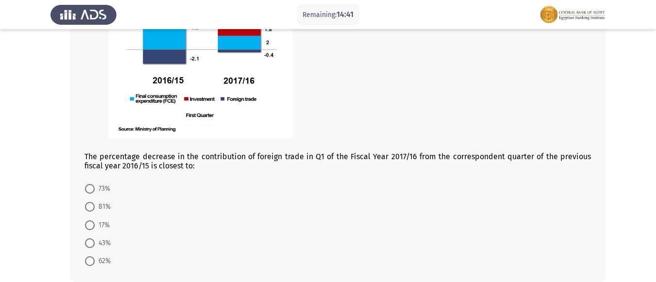
click at [95, 223] on span "17%" at bounding box center [102, 226] width 15 height 12
click at [95, 223] on input "17%" at bounding box center [90, 226] width 10 height 10
radio input "true"
click at [102, 189] on span "73%" at bounding box center [103, 189] width 16 height 12
click at [95, 189] on input "73%" at bounding box center [90, 189] width 10 height 10
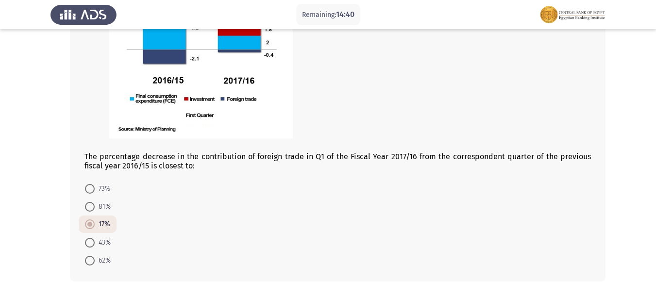
radio input "true"
drag, startPoint x: 99, startPoint y: 233, endPoint x: 91, endPoint y: 242, distance: 11.8
click at [95, 180] on mat-radio-group "73% 81% 17% 43% 62%" at bounding box center [335, 180] width 513 height 0
click at [91, 242] on span at bounding box center [90, 243] width 10 height 10
click at [91, 242] on input "43%" at bounding box center [90, 243] width 10 height 10
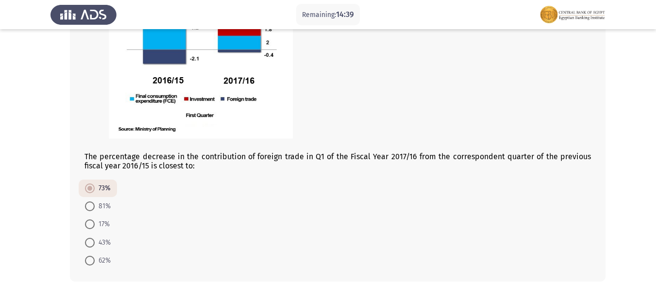
radio input "true"
click at [108, 222] on span "17%" at bounding box center [102, 226] width 15 height 12
click at [95, 222] on input "17%" at bounding box center [90, 226] width 10 height 10
radio input "true"
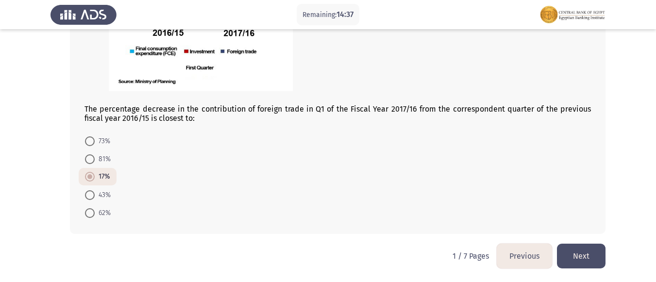
scroll to position [621, 0]
click at [582, 251] on button "Next" at bounding box center [581, 255] width 49 height 25
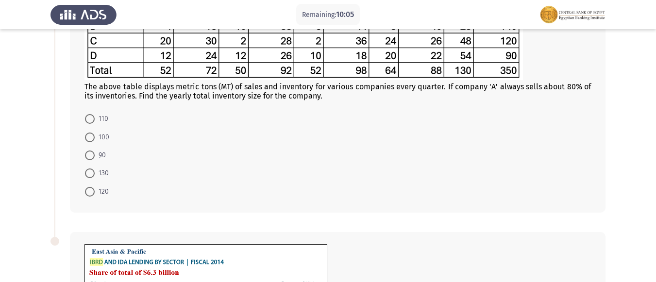
scroll to position [108, 0]
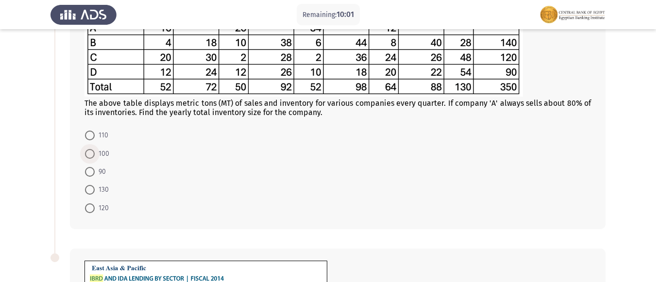
click at [91, 155] on span at bounding box center [90, 154] width 10 height 10
click at [91, 155] on input "100" at bounding box center [90, 154] width 10 height 10
radio input "true"
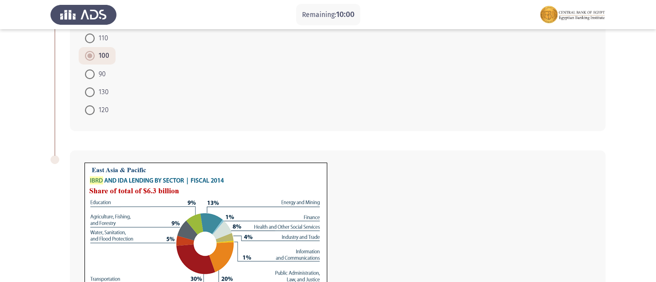
scroll to position [351, 0]
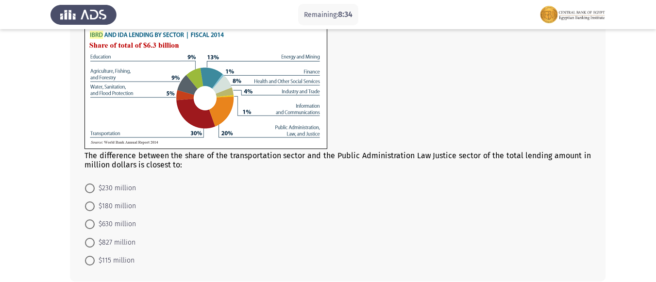
click at [81, 222] on mat-radio-button "$630 million" at bounding box center [111, 224] width 64 height 18
click at [84, 222] on mat-radio-button "$630 million" at bounding box center [111, 224] width 64 height 18
click at [89, 222] on span at bounding box center [90, 225] width 10 height 10
click at [89, 222] on input "$630 million" at bounding box center [90, 225] width 10 height 10
radio input "true"
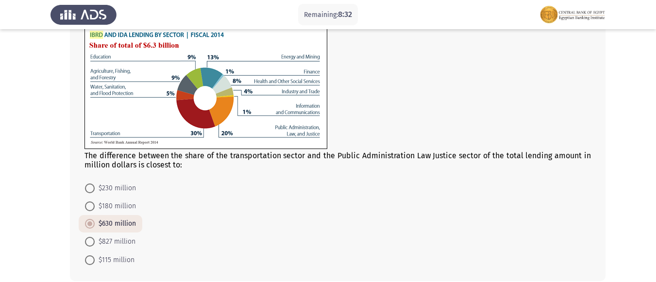
scroll to position [398, 0]
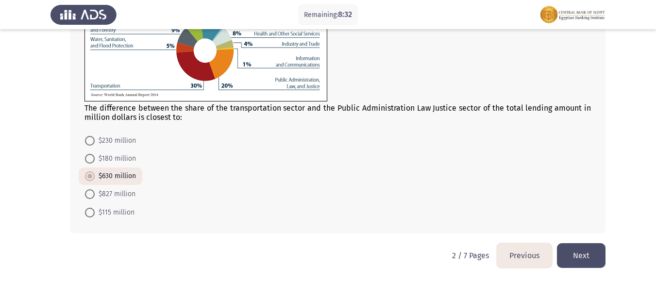
click at [598, 261] on button "Next" at bounding box center [581, 255] width 49 height 25
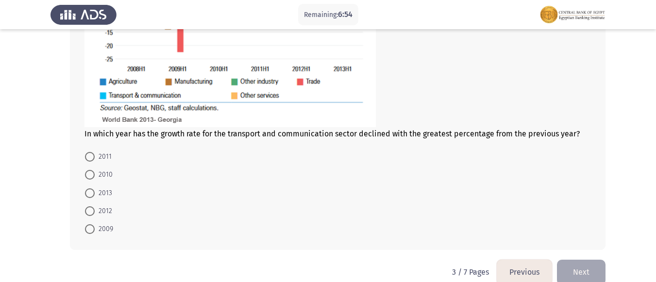
scroll to position [621, 0]
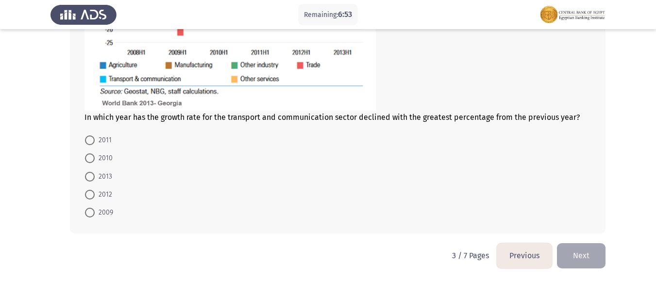
click at [90, 208] on span at bounding box center [90, 213] width 10 height 10
click at [90, 208] on input "2009" at bounding box center [90, 213] width 10 height 10
radio input "true"
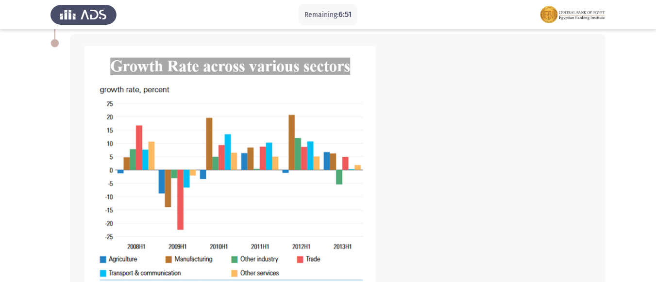
scroll to position [426, 0]
click at [474, 173] on div at bounding box center [338, 177] width 507 height 261
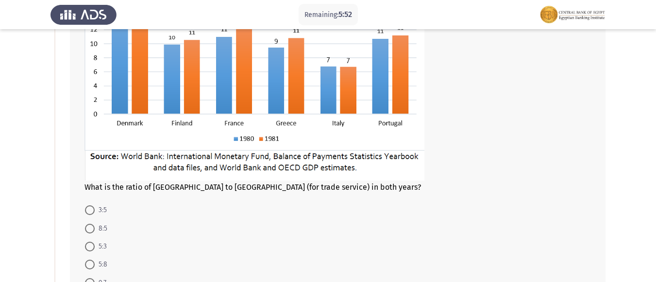
scroll to position [183, 0]
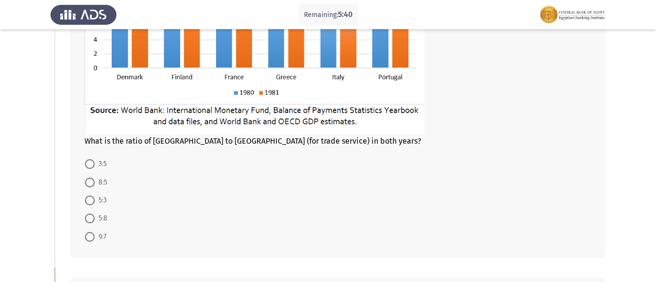
click at [97, 222] on span "5:8" at bounding box center [101, 219] width 13 height 12
click at [95, 222] on input "5:8" at bounding box center [90, 219] width 10 height 10
radio input "true"
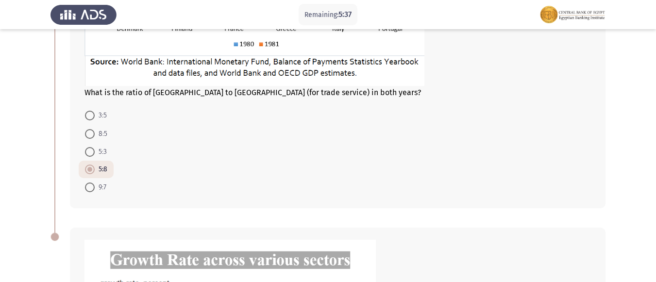
scroll to position [620, 0]
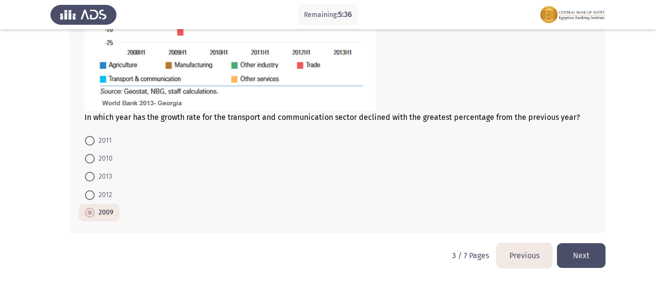
click at [579, 233] on div "In which year has the growth rate for the transport and communication sector de…" at bounding box center [338, 37] width 536 height 394
drag, startPoint x: 588, startPoint y: 257, endPoint x: 593, endPoint y: 258, distance: 5.0
click at [590, 258] on button "Next" at bounding box center [581, 255] width 49 height 25
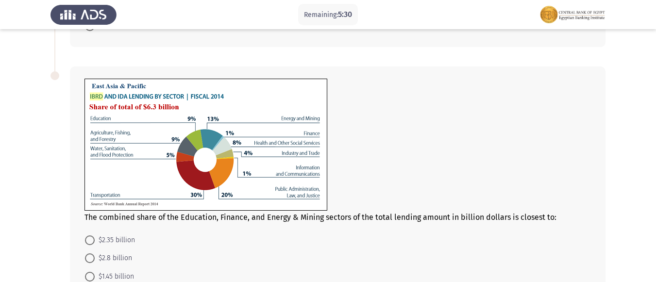
scroll to position [389, 0]
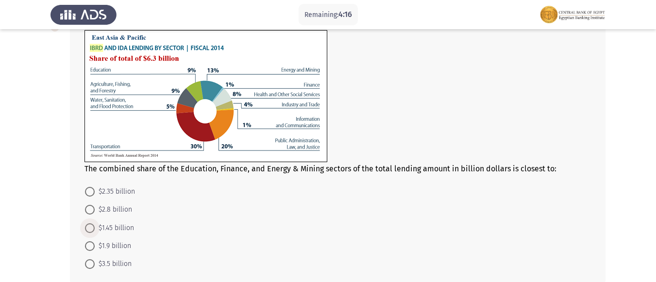
click at [106, 232] on span "$1.45 billion" at bounding box center [114, 229] width 39 height 12
click at [95, 232] on input "$1.45 billion" at bounding box center [90, 228] width 10 height 10
radio input "true"
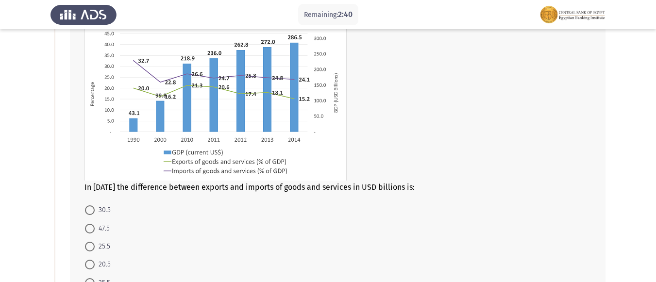
scroll to position [100, 0]
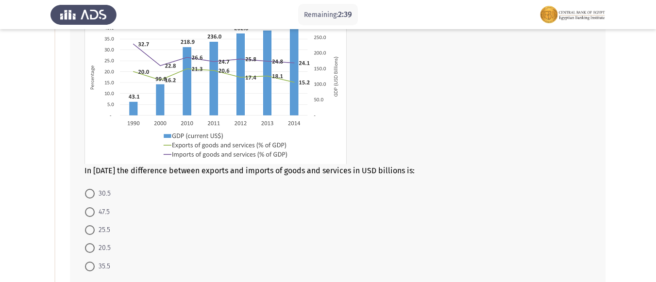
click at [102, 220] on mat-radio-button "47.5" at bounding box center [97, 212] width 37 height 18
click at [104, 220] on mat-radio-button "47.5" at bounding box center [97, 212] width 37 height 18
click at [98, 247] on span "20.5" at bounding box center [103, 248] width 16 height 12
click at [95, 247] on input "20.5" at bounding box center [90, 248] width 10 height 10
radio input "true"
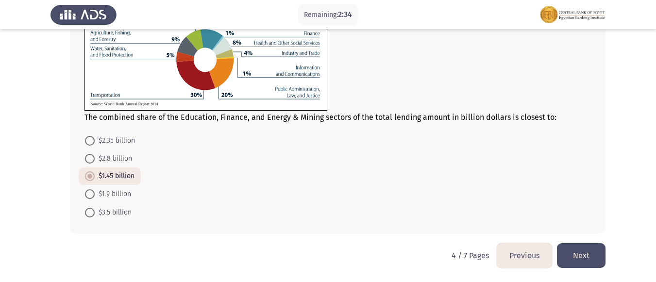
scroll to position [439, 0]
click at [601, 255] on button "Next" at bounding box center [581, 255] width 49 height 25
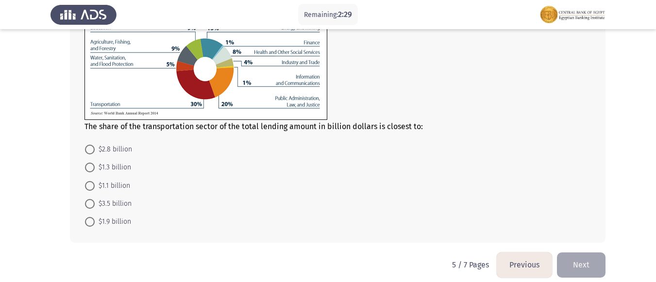
scroll to position [479, 0]
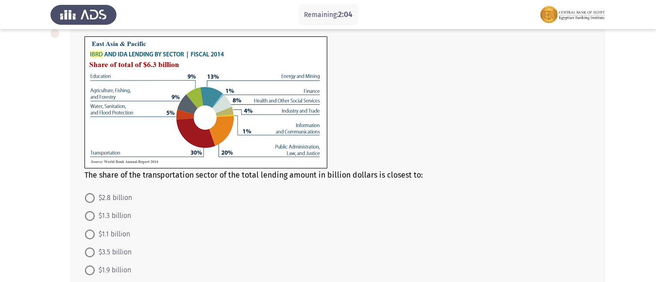
click at [100, 189] on mat-radio-group "$2.8 billion $1.3 billion $1.1 billion $3.5 billion $1.9 billion" at bounding box center [335, 189] width 513 height 0
click at [98, 265] on span "$1.9 billion" at bounding box center [113, 271] width 36 height 12
click at [95, 266] on input "$1.9 billion" at bounding box center [90, 271] width 10 height 10
radio input "true"
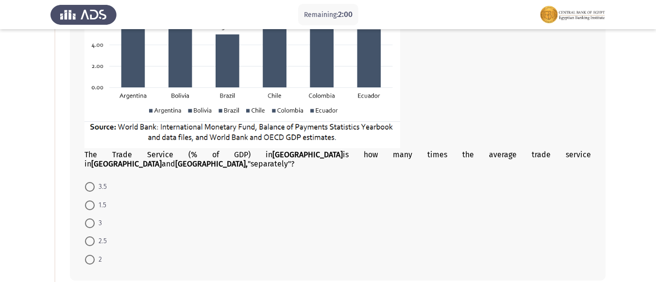
scroll to position [187, 0]
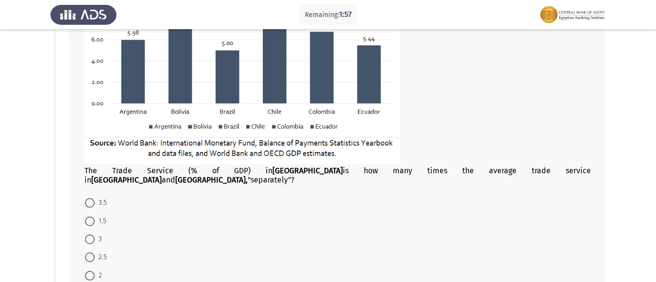
click at [100, 234] on span "3" at bounding box center [98, 240] width 7 height 12
click at [95, 235] on input "3" at bounding box center [90, 240] width 10 height 10
radio input "true"
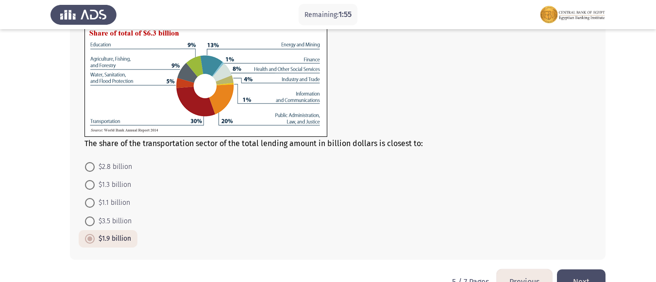
scroll to position [526, 0]
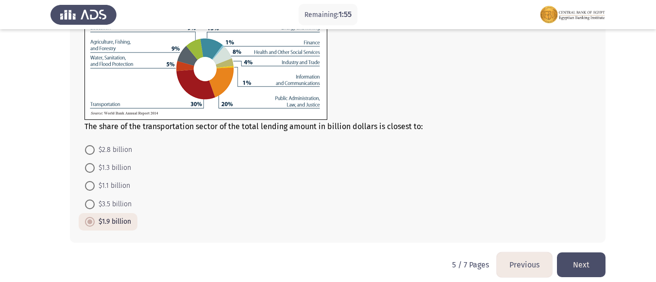
click at [569, 253] on button "Next" at bounding box center [581, 265] width 49 height 25
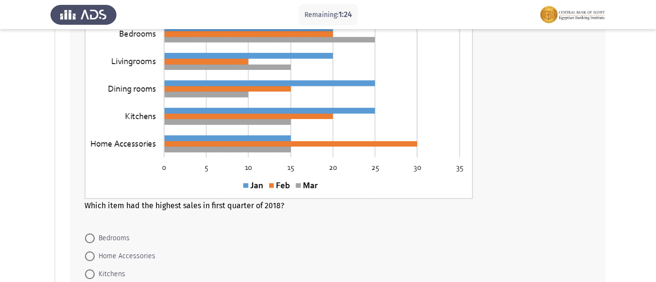
scroll to position [146, 0]
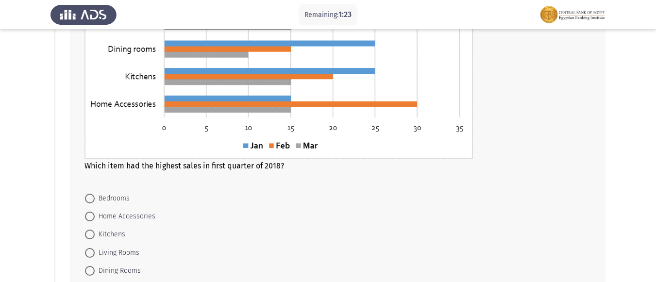
drag, startPoint x: 103, startPoint y: 198, endPoint x: 98, endPoint y: 211, distance: 13.5
click at [106, 197] on span "Bedrooms" at bounding box center [112, 199] width 35 height 12
click at [95, 197] on input "Bedrooms" at bounding box center [90, 199] width 10 height 10
radio input "true"
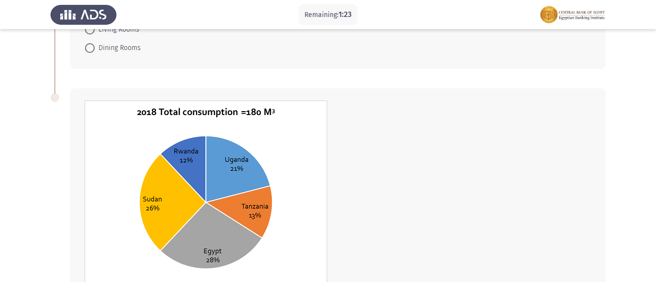
scroll to position [437, 0]
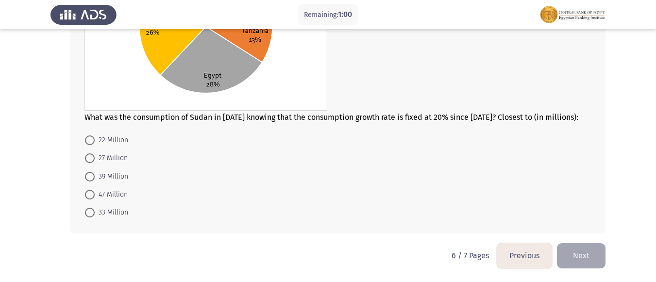
click at [119, 173] on span "39 Million" at bounding box center [112, 177] width 34 height 12
click at [95, 173] on input "39 Million" at bounding box center [90, 177] width 10 height 10
radio input "true"
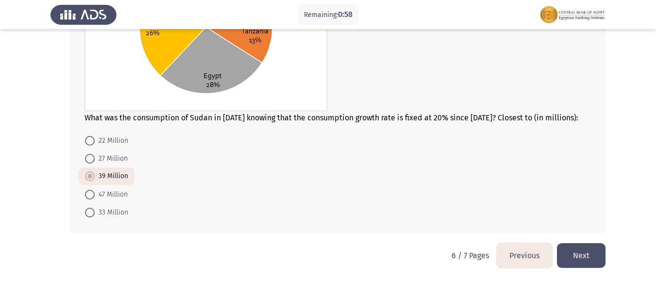
click at [582, 262] on button "Next" at bounding box center [581, 255] width 49 height 25
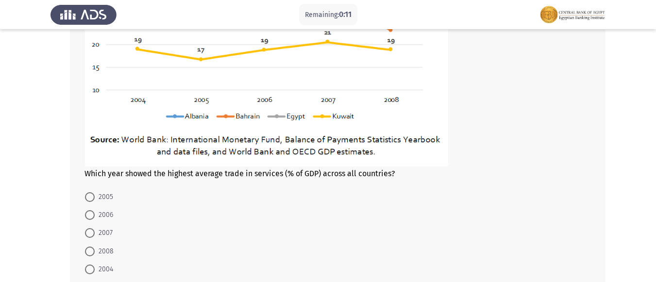
scroll to position [640, 0]
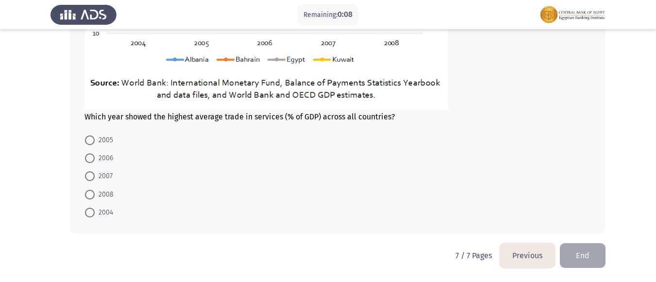
click at [100, 150] on mat-radio-button "2006" at bounding box center [99, 158] width 41 height 18
click at [94, 197] on span at bounding box center [90, 195] width 10 height 10
click at [94, 197] on input "2008" at bounding box center [90, 195] width 10 height 10
radio input "true"
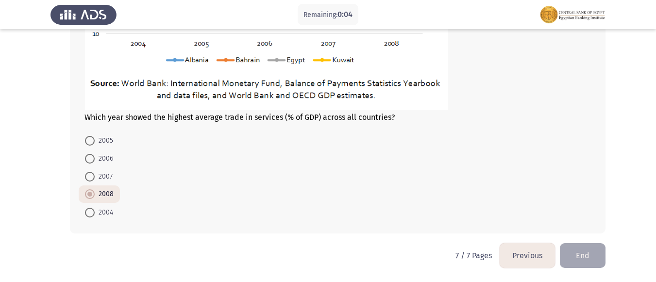
click at [566, 255] on button "End" at bounding box center [583, 255] width 46 height 25
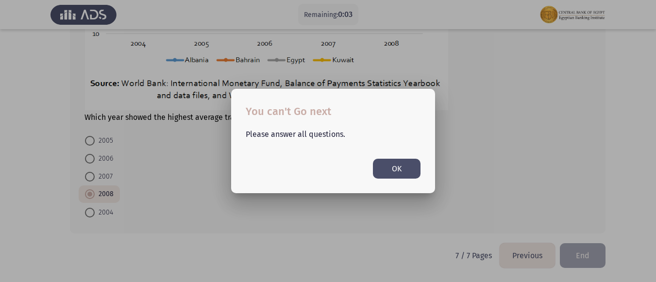
scroll to position [0, 0]
click at [403, 179] on mat-dialog-container "You can't Go next Please answer all questions. OK" at bounding box center [333, 141] width 204 height 104
click at [403, 172] on button "OK" at bounding box center [397, 169] width 48 height 20
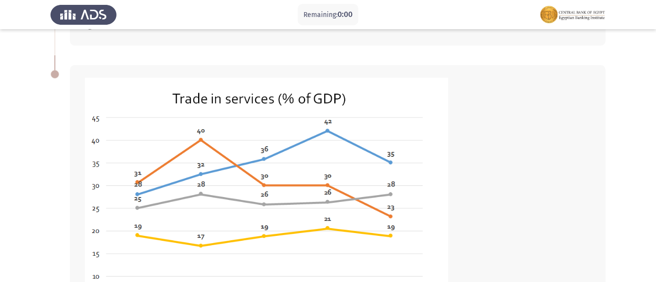
scroll to position [251, 0]
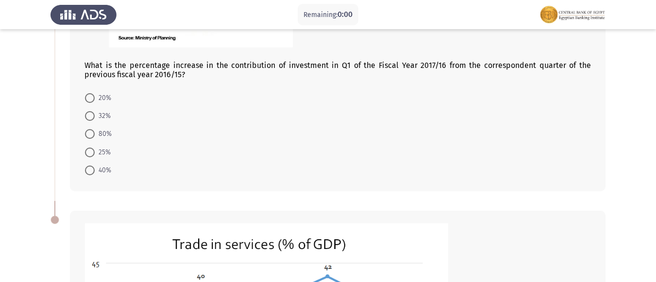
click at [117, 133] on mat-radio-button "80%" at bounding box center [98, 134] width 39 height 18
click at [92, 132] on span at bounding box center [90, 134] width 10 height 10
click at [92, 132] on input "80%" at bounding box center [90, 134] width 10 height 10
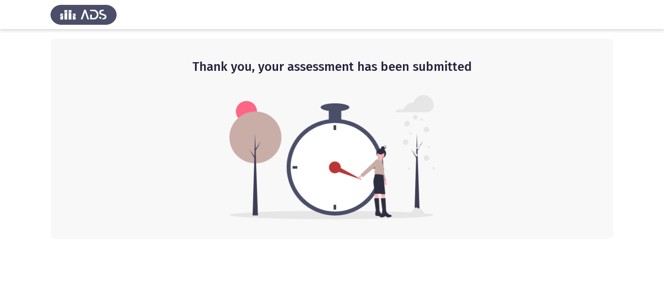
click at [566, 78] on div "Thank you, your assessment has been submitted" at bounding box center [332, 139] width 563 height 200
